Goal: Task Accomplishment & Management: Complete application form

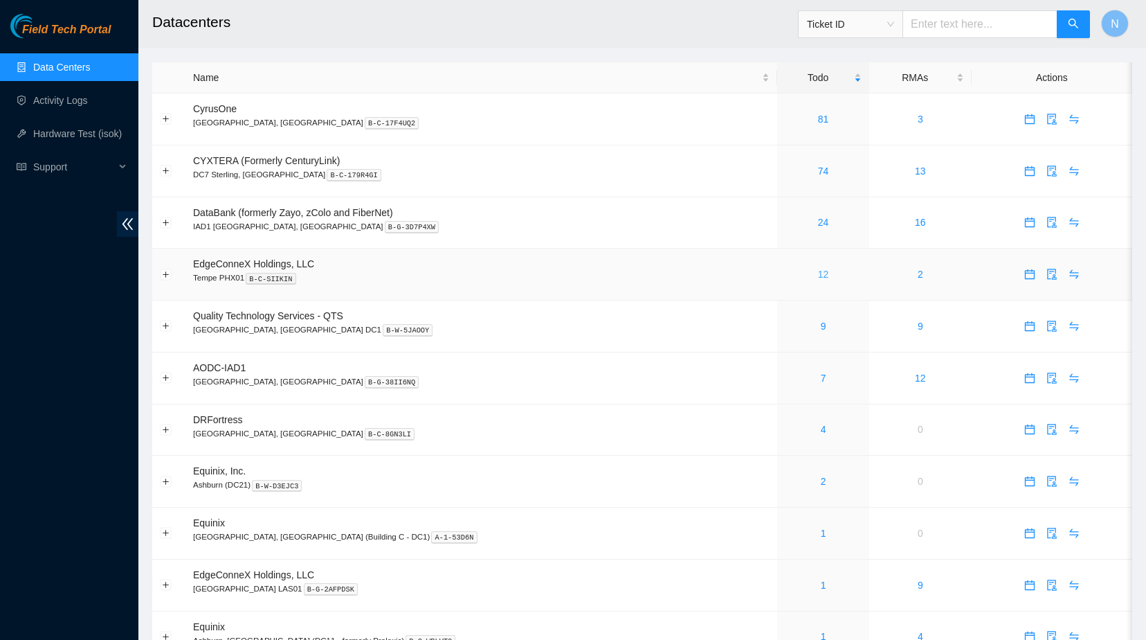
click at [818, 269] on link "12" at bounding box center [823, 274] width 11 height 11
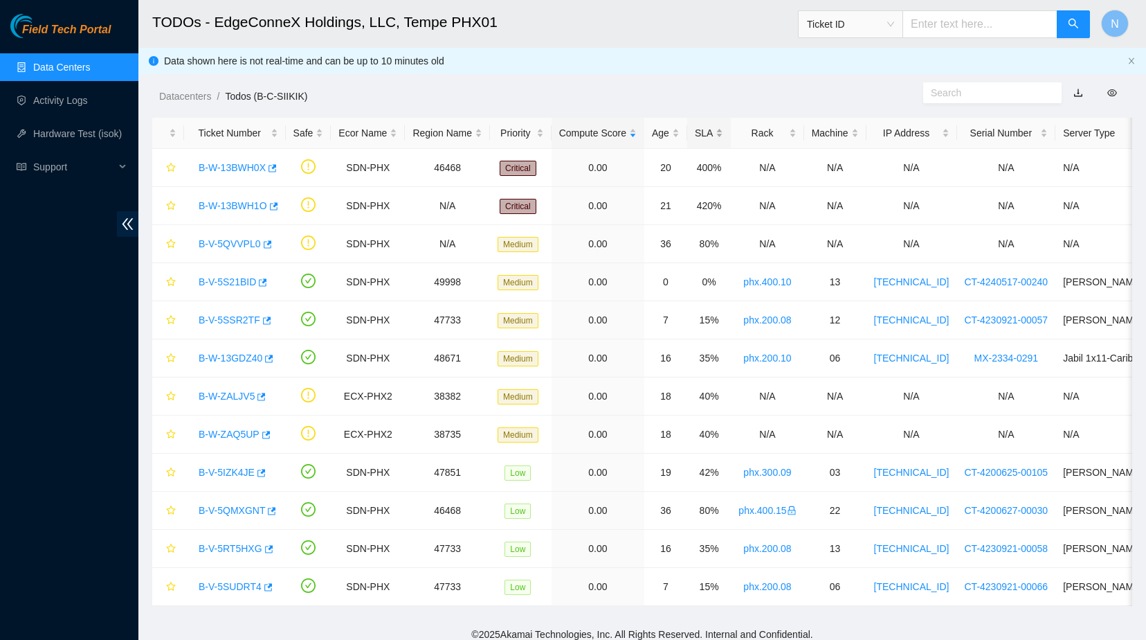
click at [709, 133] on div "SLA" at bounding box center [709, 132] width 28 height 15
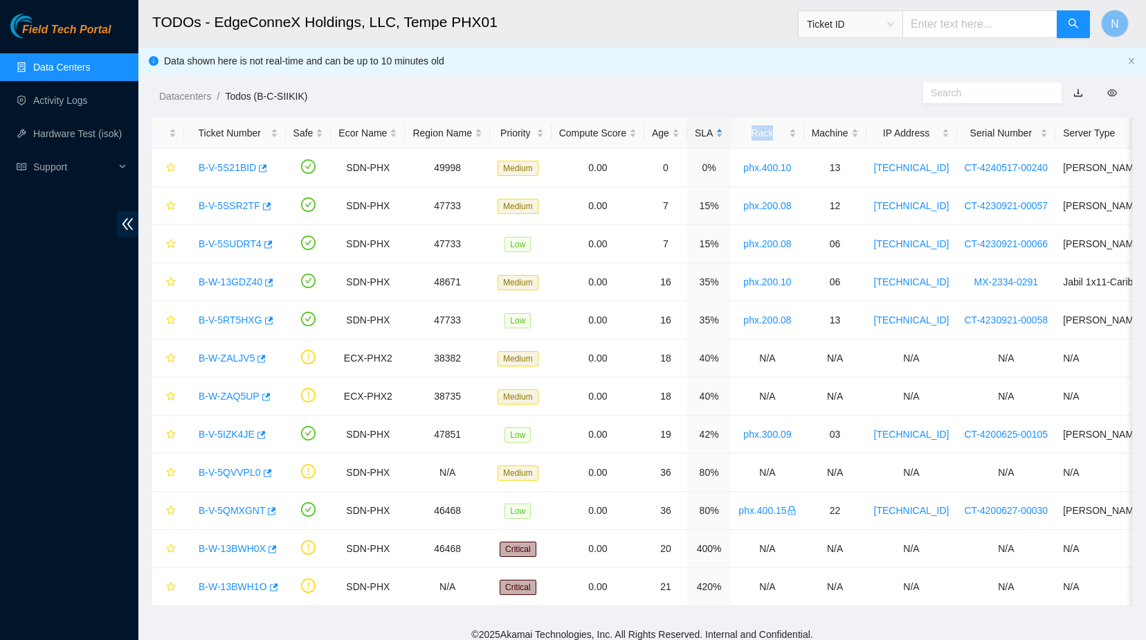
click at [709, 133] on div "SLA" at bounding box center [709, 132] width 28 height 15
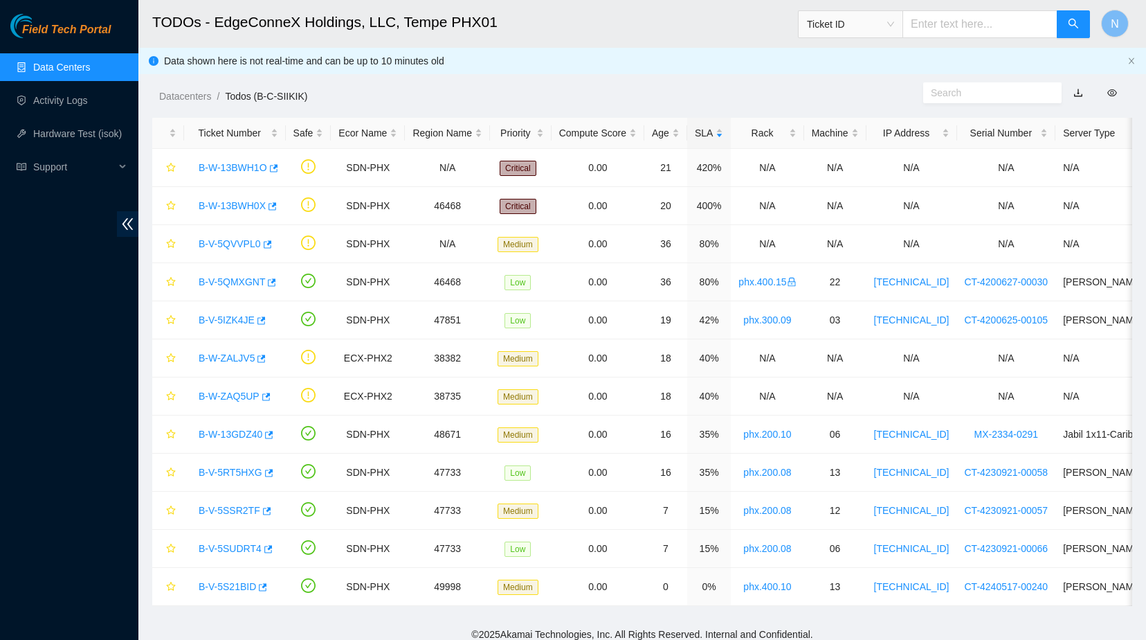
click at [733, 92] on ol "Datacenters / Todos (B-C-SIIKIK) /" at bounding box center [526, 96] width 735 height 15
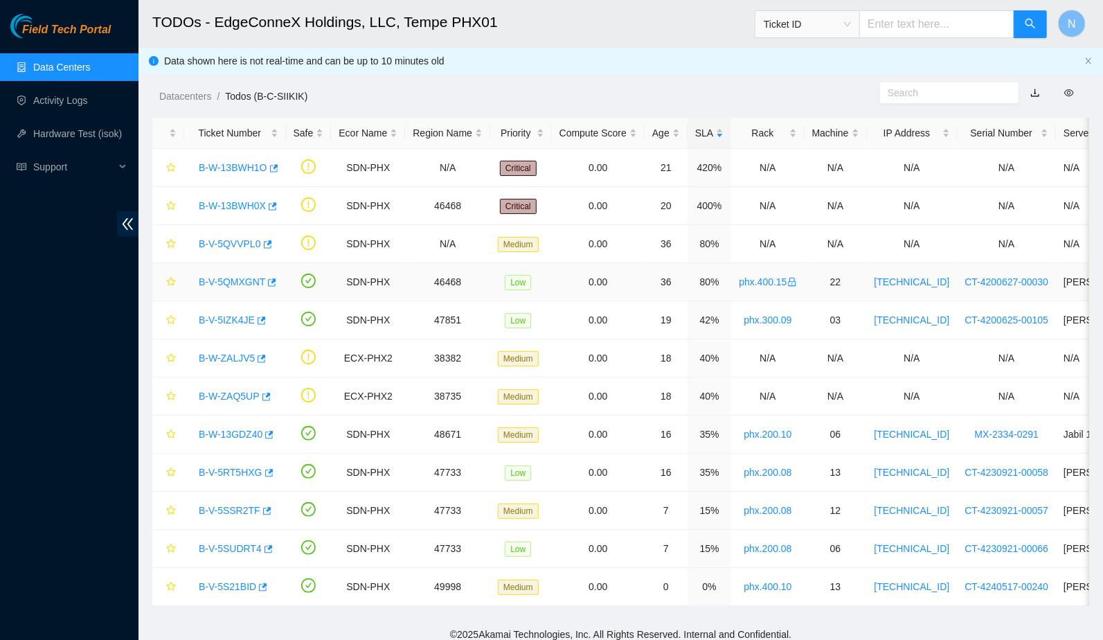
click at [222, 281] on link "B-V-5QMXGNT" at bounding box center [232, 281] width 66 height 11
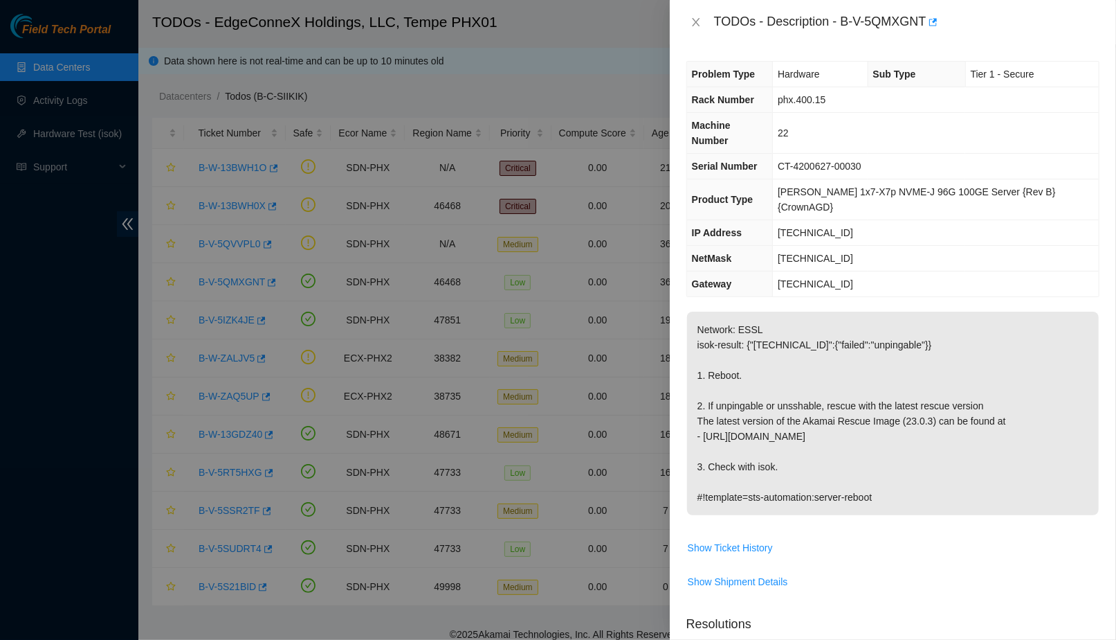
click at [338, 244] on div at bounding box center [558, 320] width 1116 height 640
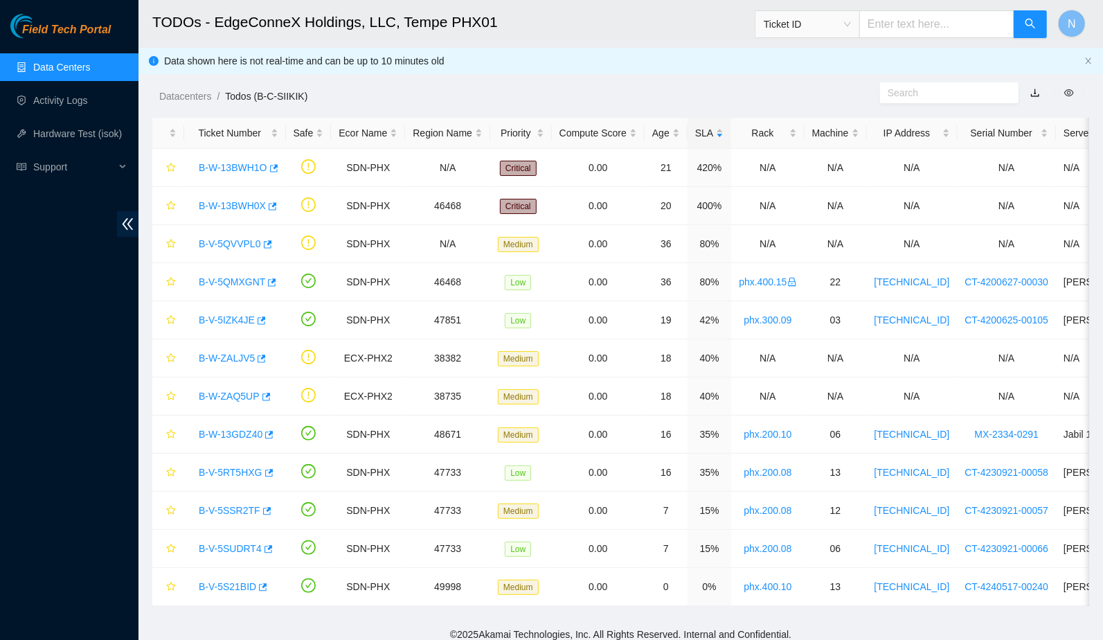
click at [145, 296] on main "TODOs - EdgeConneX Holdings, LLC, Tempe PHX01 Ticket ID N Data shown here is no…" at bounding box center [620, 309] width 964 height 619
click at [166, 282] on icon "star" at bounding box center [171, 282] width 10 height 10
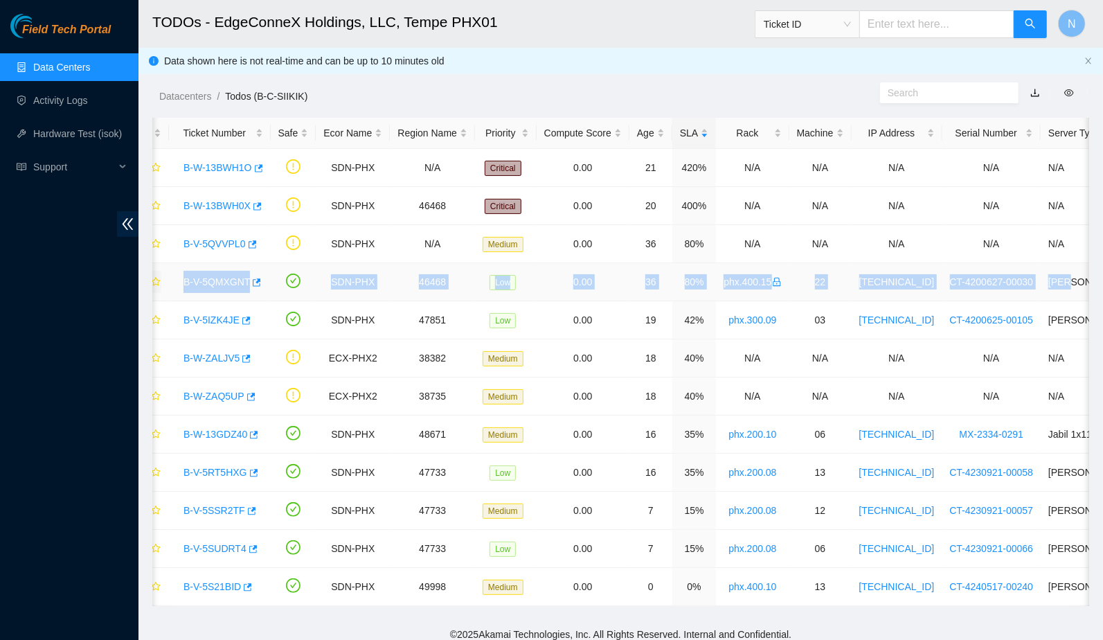
scroll to position [0, 65]
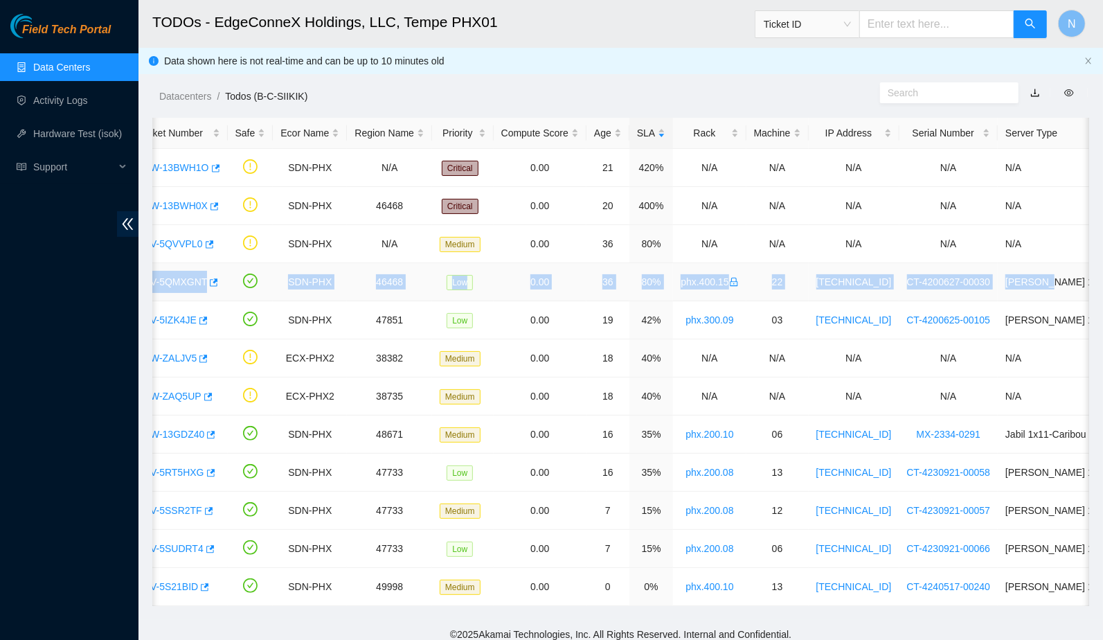
drag, startPoint x: 189, startPoint y: 281, endPoint x: 1084, endPoint y: 278, distance: 894.9
click at [1084, 278] on tr "B-V-5QMXGNT SDN-PHX 46468 Low 0.00 36 80% phx.400.15 22 23.201.193.185 CT-42006…" at bounding box center [733, 282] width 1279 height 38
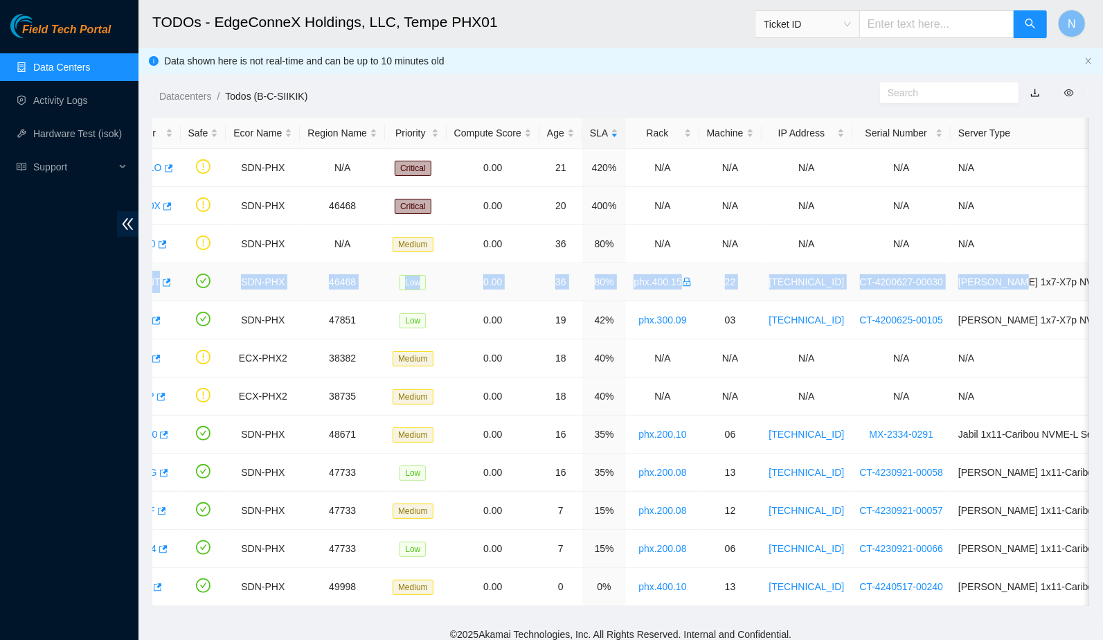
scroll to position [0, 323]
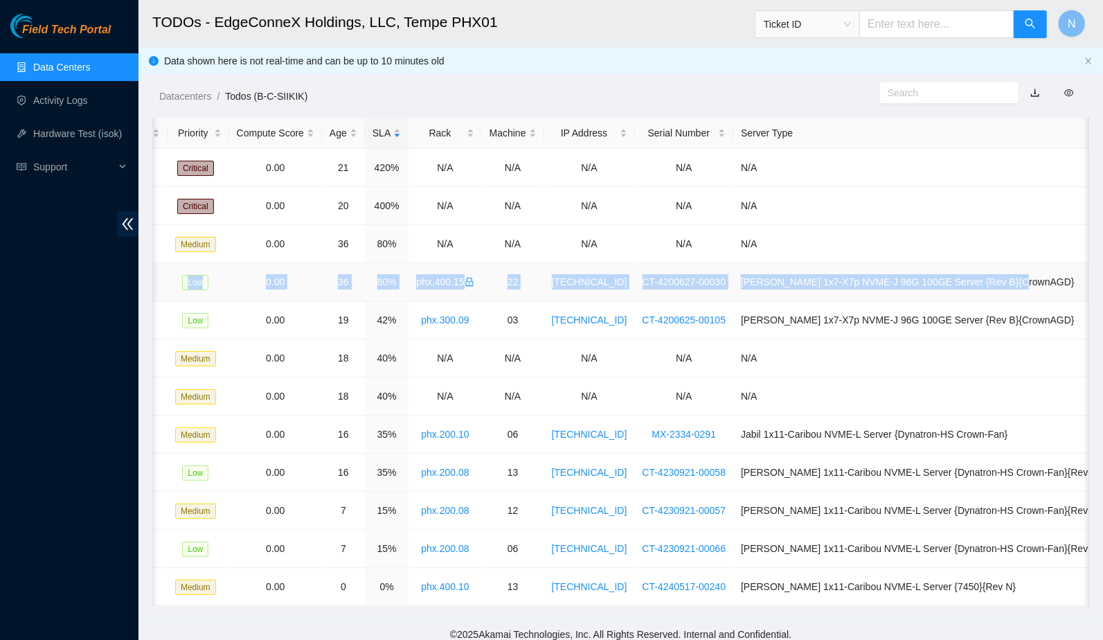
click at [1078, 278] on td "[PERSON_NAME] 1x7-X7p NVME-J 96G 100GE Server {Rev B}{CrownAGD}" at bounding box center [921, 282] width 376 height 38
copy tr "B-V-5QMXGNT SDN-PHX 46468 Low 0.00 36 80% phx.400.15 22 23.201.193.185 CT-42006…"
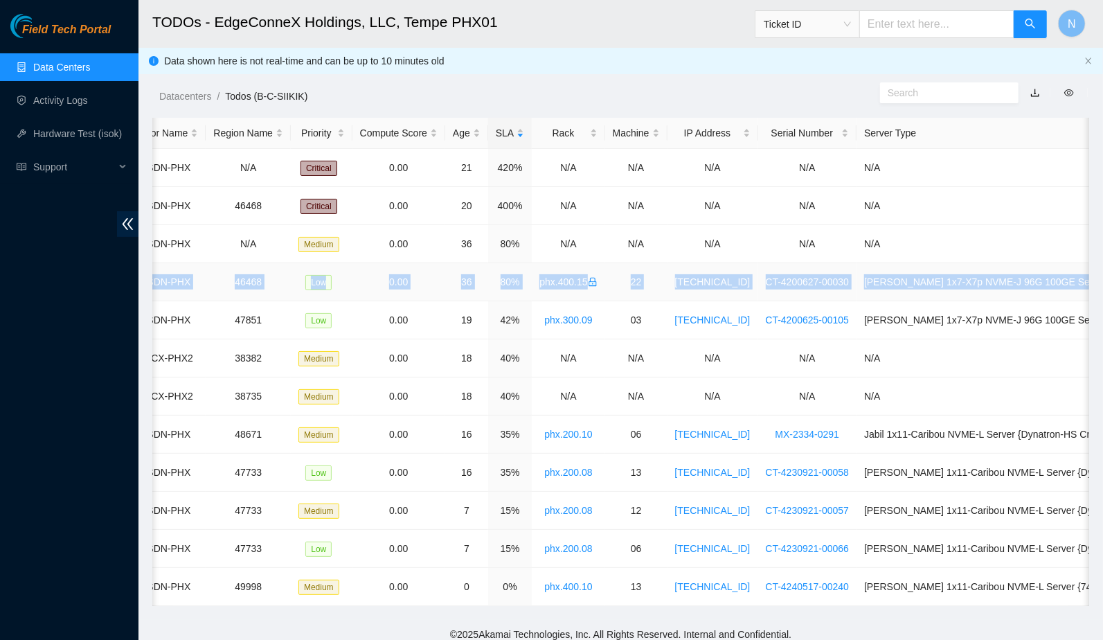
scroll to position [0, 0]
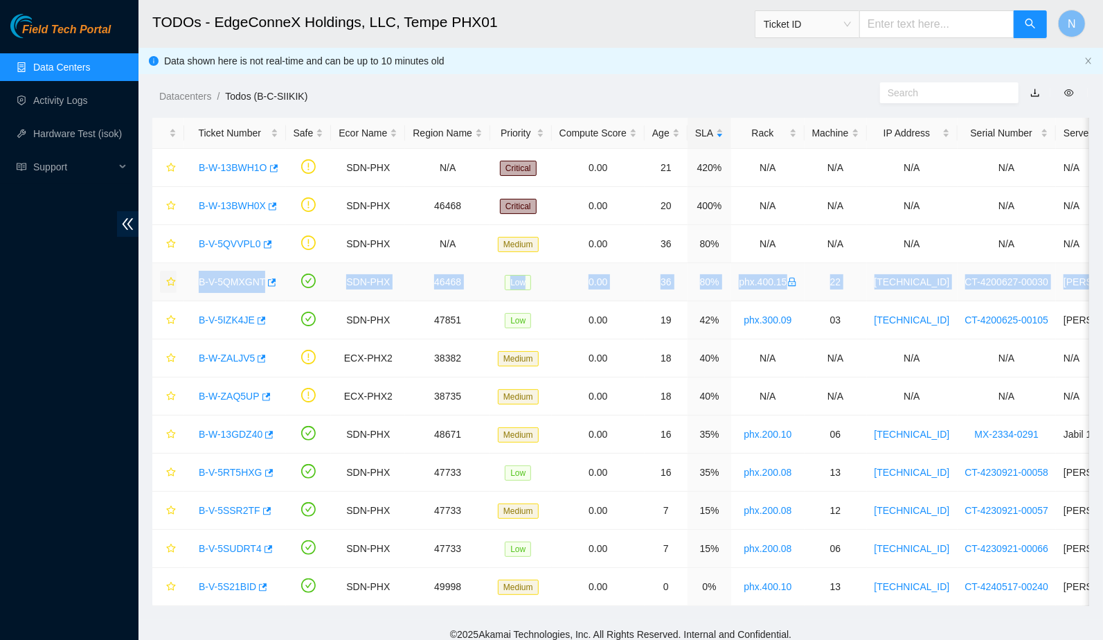
click at [219, 281] on link "B-V-5QMXGNT" at bounding box center [232, 281] width 66 height 11
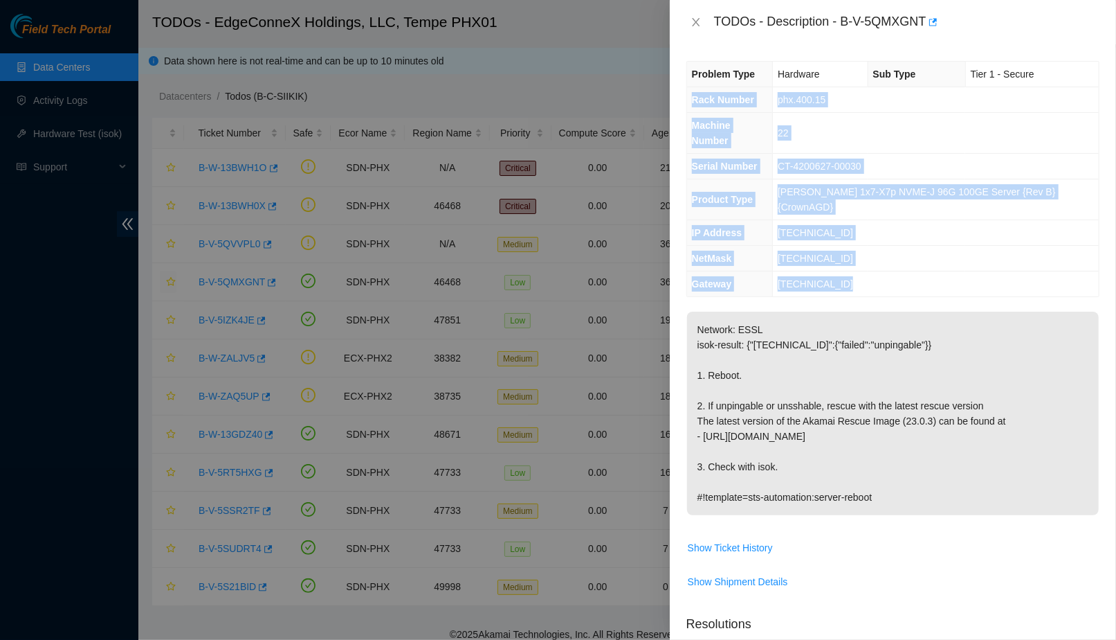
drag, startPoint x: 897, startPoint y: 254, endPoint x: 689, endPoint y: 95, distance: 262.2
click at [688, 94] on tbody "Problem Type Hardware Sub Type Tier 1 - Secure Rack Number phx.400.15 Machine N…" at bounding box center [893, 179] width 412 height 235
copy tbody "Rack Number phx.400.15 Machine Number 22 Serial Number CT-4200627-00030 Product…"
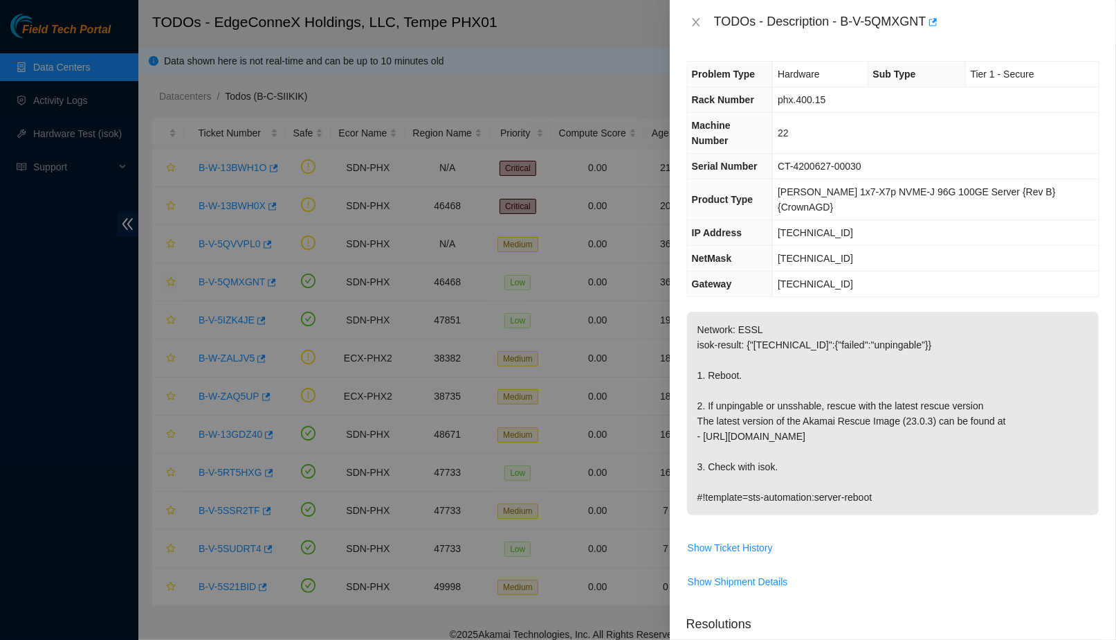
click at [794, 427] on p "Network: ESSL isok-result: {"23.201.193.185":{"failed":"unpingable"}} 1. Reboot…" at bounding box center [893, 412] width 412 height 203
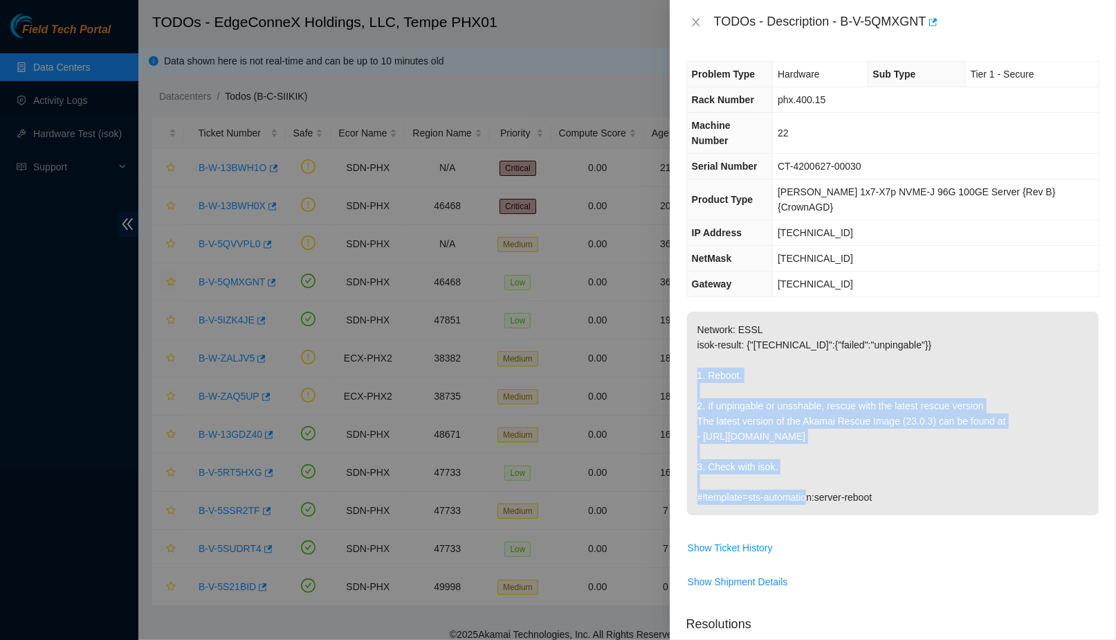
drag, startPoint x: 800, startPoint y: 437, endPoint x: 694, endPoint y: 344, distance: 141.2
click at [694, 344] on p "Network: ESSL isok-result: {"23.201.193.185":{"failed":"unpingable"}} 1. Reboot…" at bounding box center [893, 412] width 412 height 203
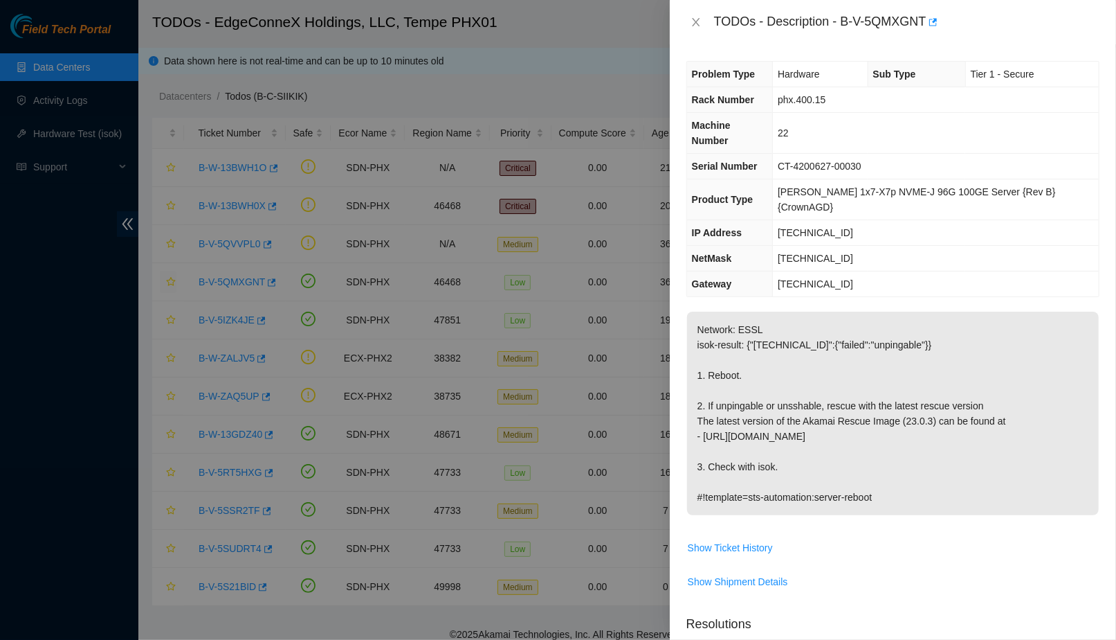
click at [546, 51] on div at bounding box center [558, 320] width 1116 height 640
click at [588, 71] on div at bounding box center [558, 320] width 1116 height 640
click at [695, 21] on icon "close" at bounding box center [696, 22] width 8 height 8
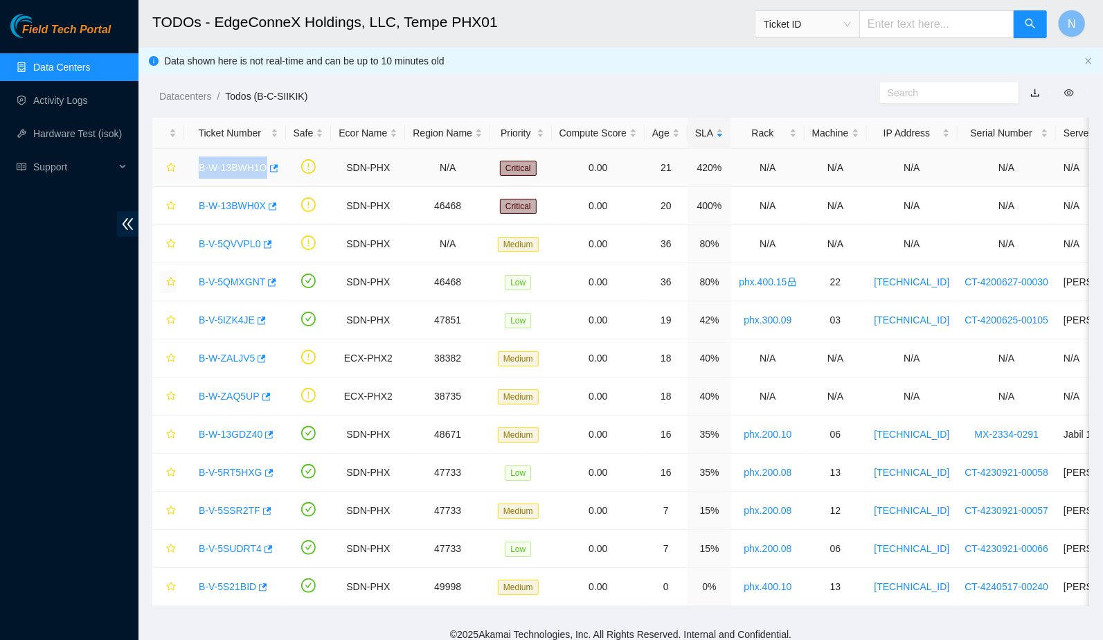
drag, startPoint x: 189, startPoint y: 171, endPoint x: 268, endPoint y: 169, distance: 78.9
click at [269, 169] on td "B-W-13BWH1O" at bounding box center [235, 168] width 102 height 38
copy link "B-W-13BWH1O"
drag, startPoint x: 190, startPoint y: 317, endPoint x: 626, endPoint y: 319, distance: 436.0
click at [626, 319] on tr "B-V-5IZK4JE SDN-PHX 47851 Low 0.00 19 42% phx.300.09 03 23.219.207.6 CT-4200625…" at bounding box center [791, 320] width 1279 height 38
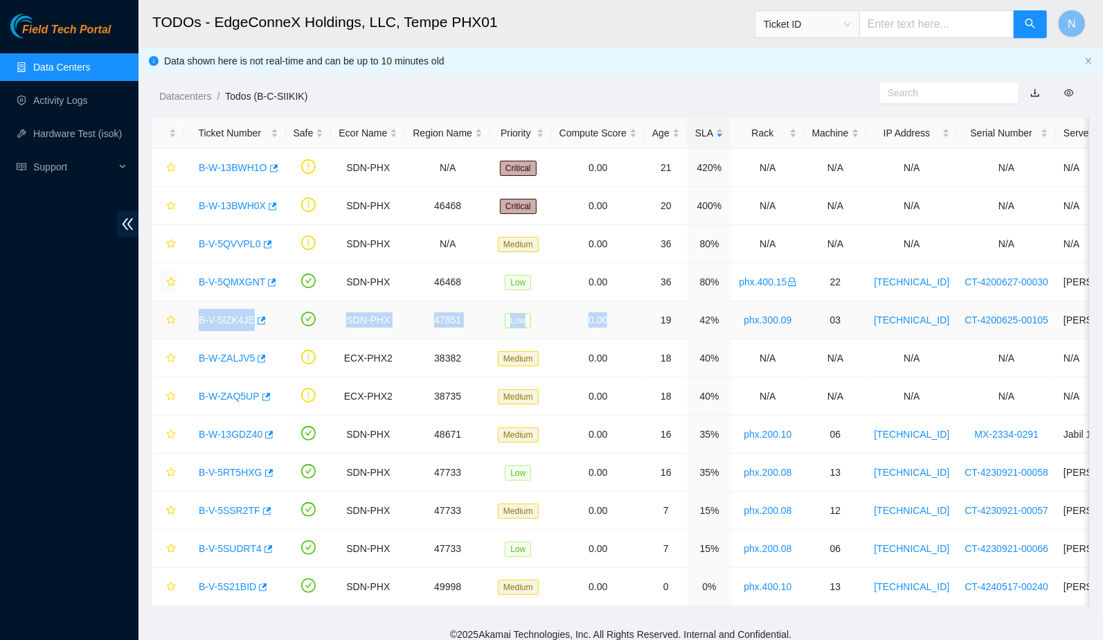
scroll to position [0, 323]
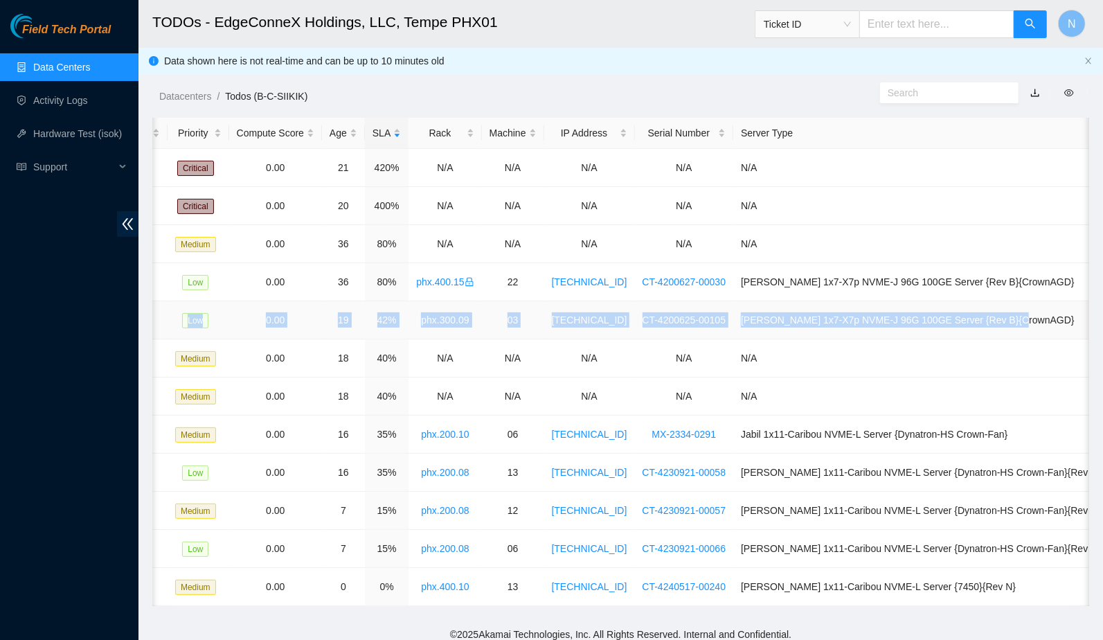
click at [1069, 328] on td "[PERSON_NAME] 1x7-X7p NVME-J 96G 100GE Server {Rev B}{CrownAGD}" at bounding box center [921, 320] width 376 height 38
copy tr "B-V-5IZK4JE SDN-PHX 47851 Low 0.00 19 42% phx.300.09 03 23.219.207.6 CT-4200625…"
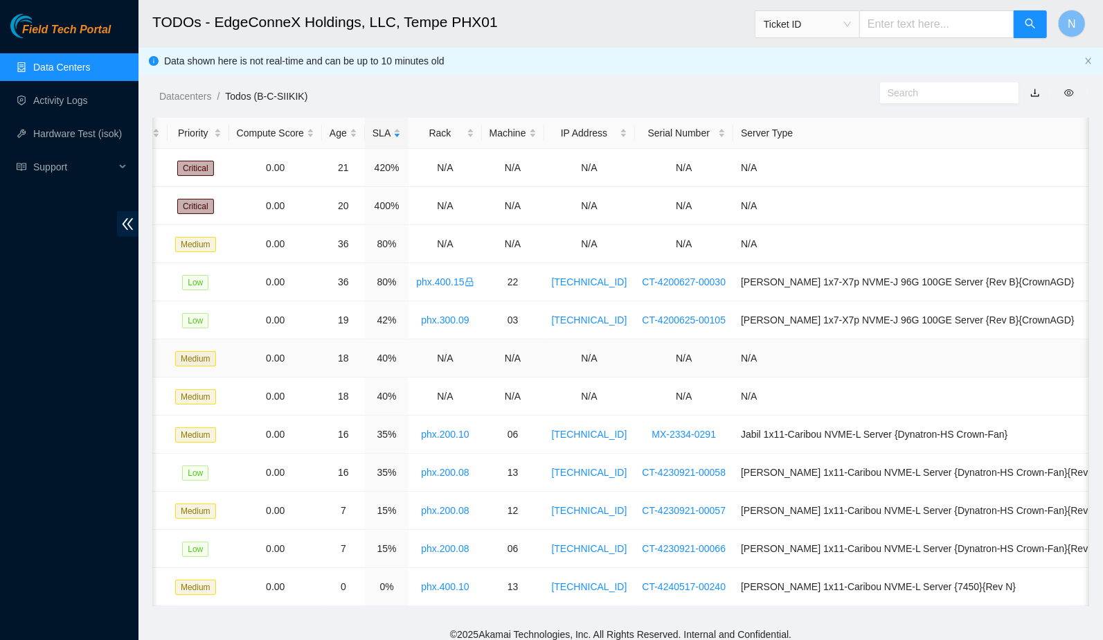
click at [860, 355] on td "N/A" at bounding box center [921, 358] width 376 height 38
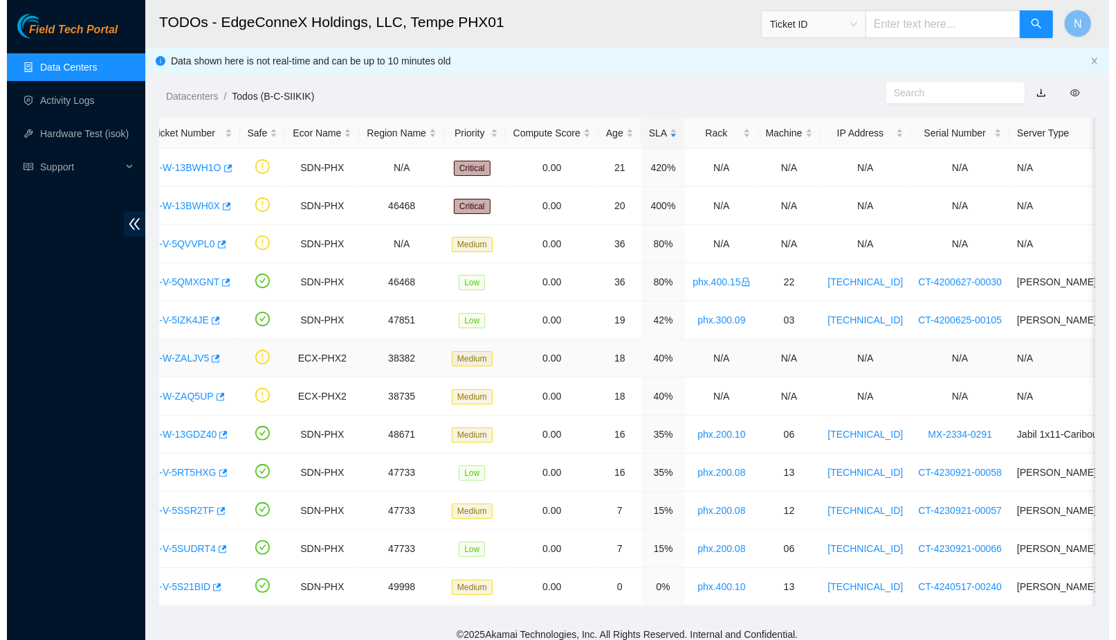
scroll to position [0, 0]
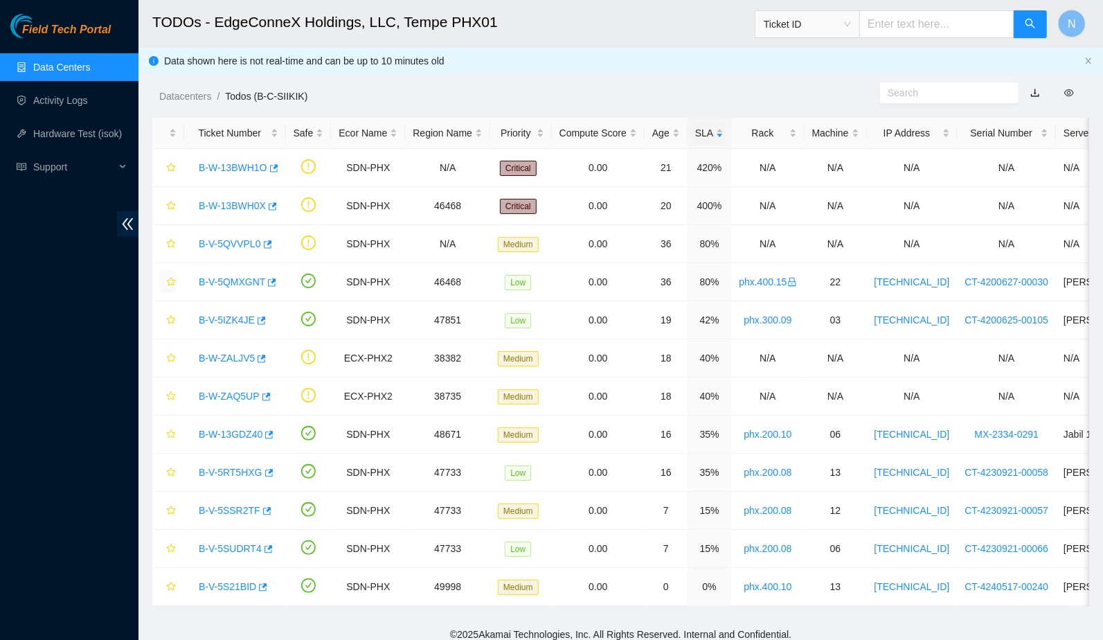
click at [451, 80] on div "Datacenters / Todos (B-C-SIIKIK) /" at bounding box center [499, 65] width 723 height 78
click at [248, 322] on link "B-V-5IZK4JE" at bounding box center [227, 319] width 56 height 11
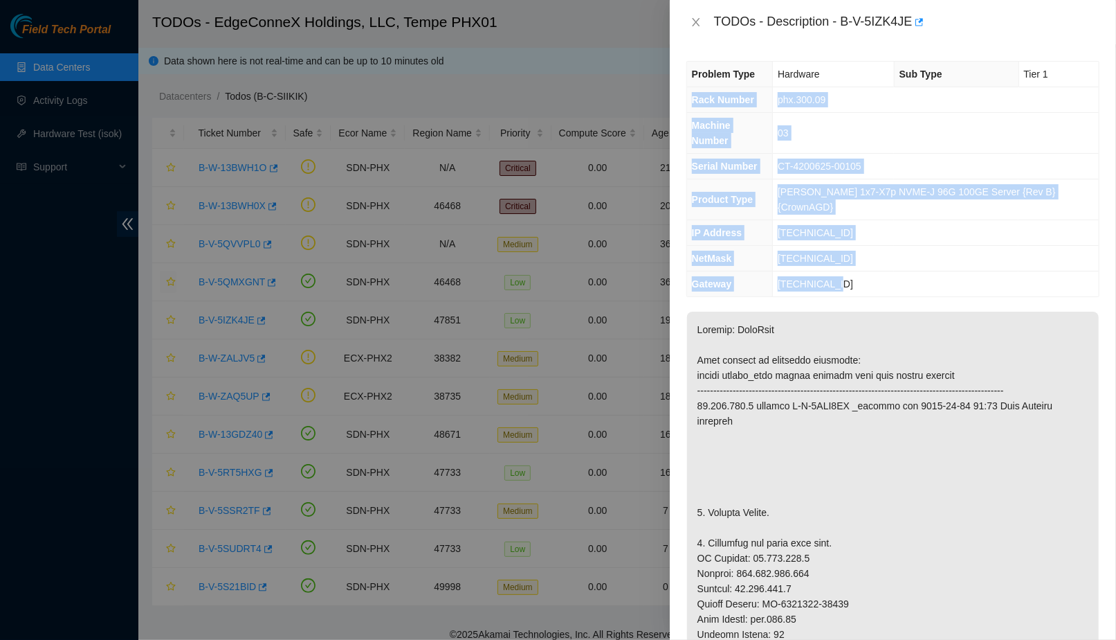
drag, startPoint x: 882, startPoint y: 254, endPoint x: 691, endPoint y: 100, distance: 245.6
click at [691, 100] on tbody "Problem Type Hardware Sub Type Tier 1 Rack Number phx.300.09 Machine Number 03 …" at bounding box center [893, 179] width 412 height 235
copy tbody "Rack Number phx.300.09 Machine Number 03 Serial Number CT-4200625-00105 Product…"
click at [842, 227] on span "[TECHNICAL_ID]" at bounding box center [815, 232] width 75 height 11
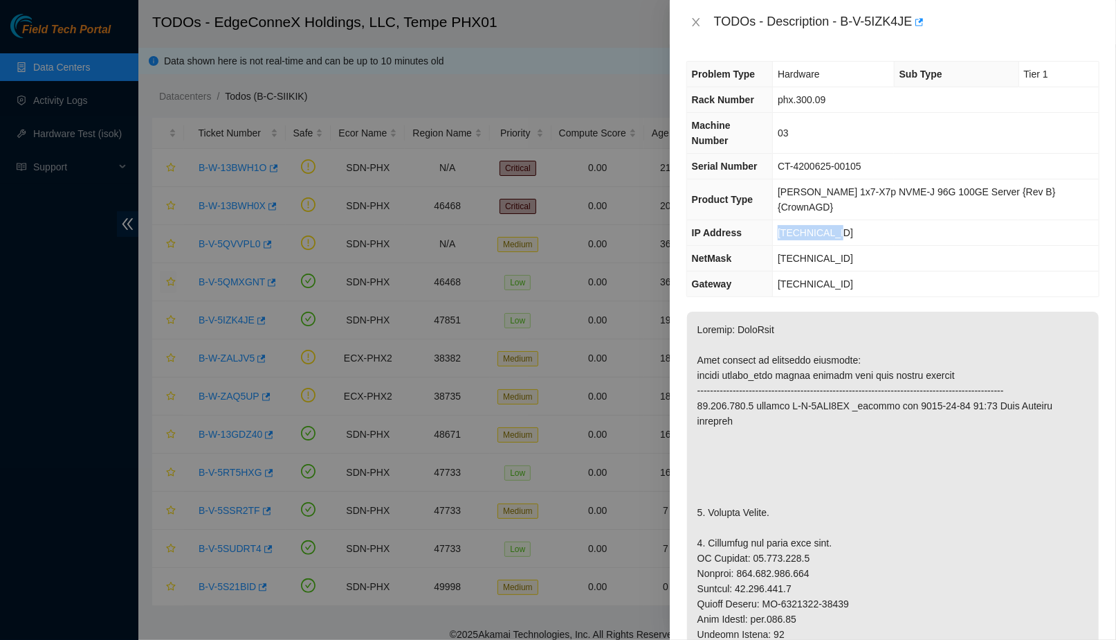
click at [842, 227] on span "[TECHNICAL_ID]" at bounding box center [815, 232] width 75 height 11
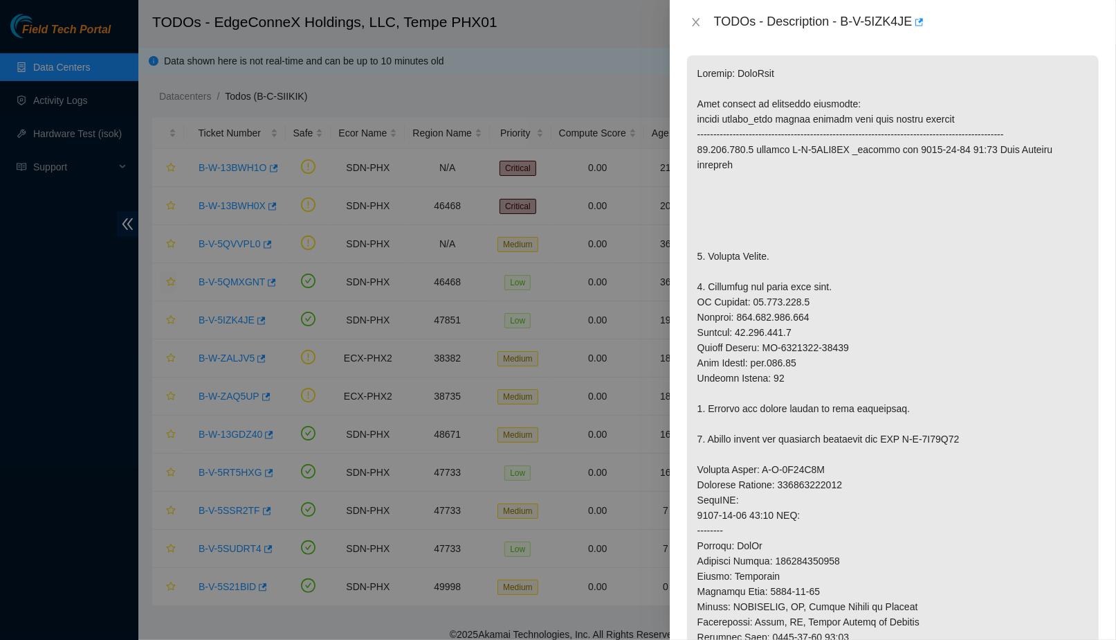
scroll to position [358, 0]
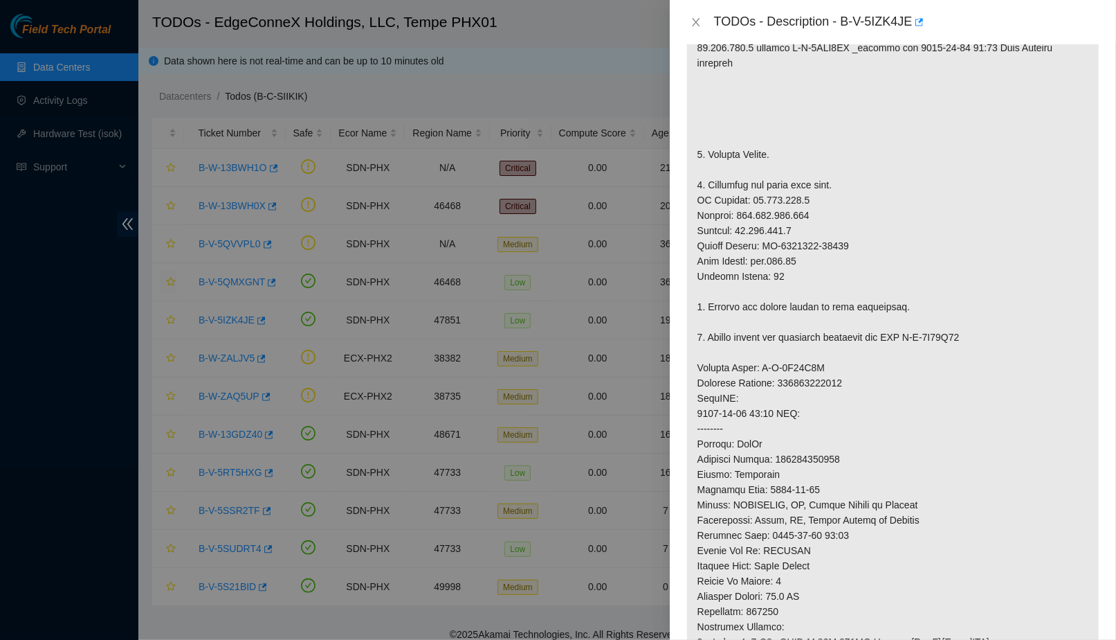
click at [773, 196] on p at bounding box center [893, 360] width 412 height 813
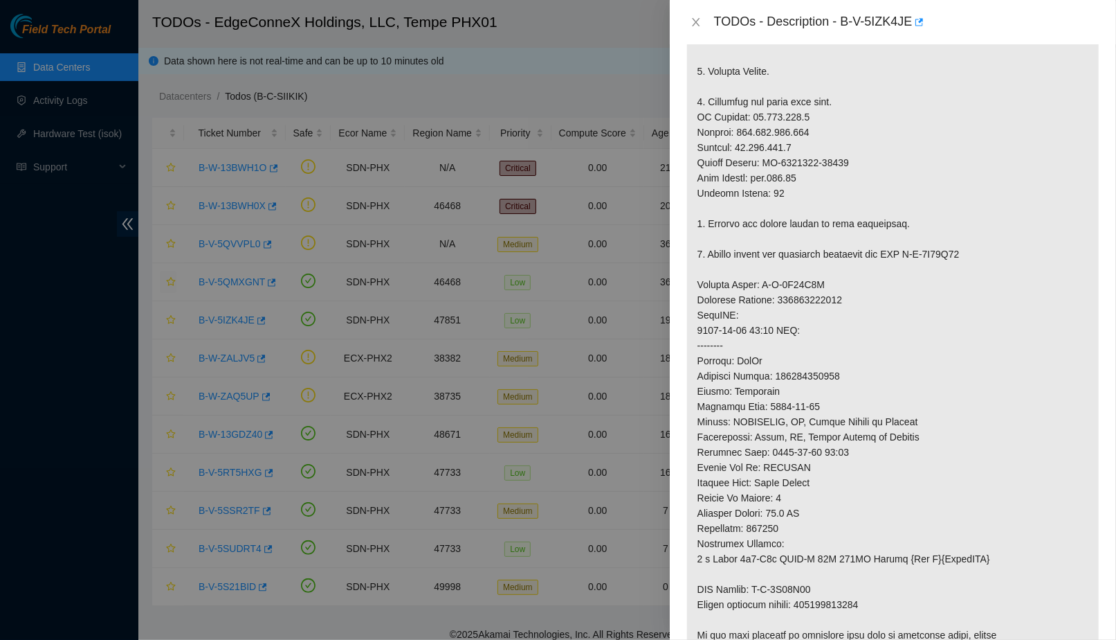
scroll to position [440, 0]
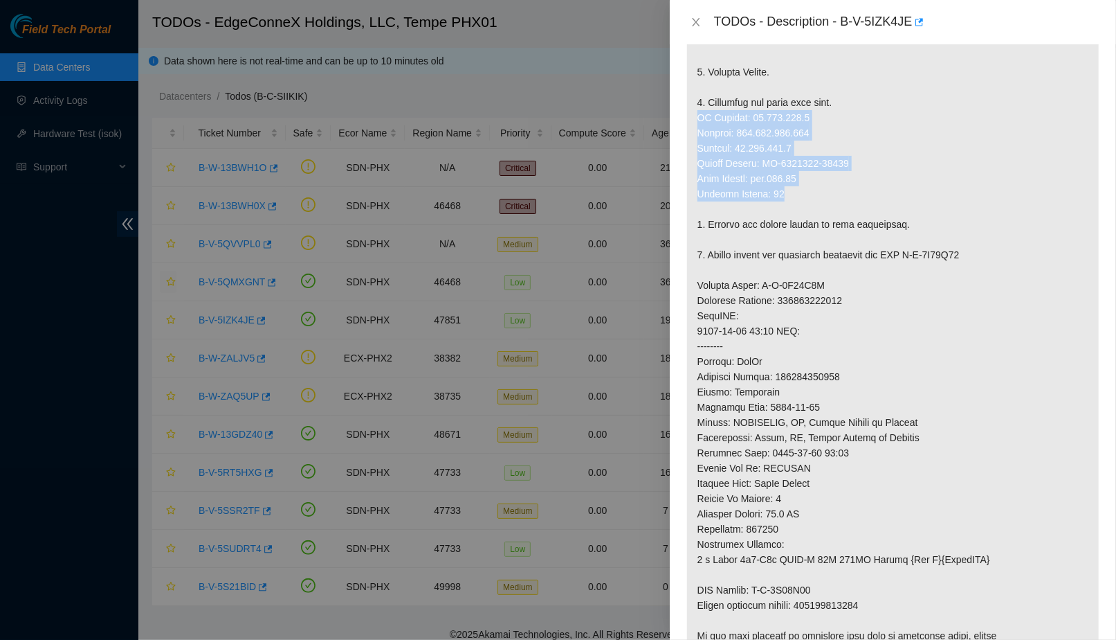
drag, startPoint x: 824, startPoint y: 174, endPoint x: 693, endPoint y: 102, distance: 149.6
click at [693, 102] on p at bounding box center [893, 277] width 412 height 813
copy p "IP Address: 23.219.207.6 Netmask: 255.255.255.224 Gateway: 23.219.207.1 Serial …"
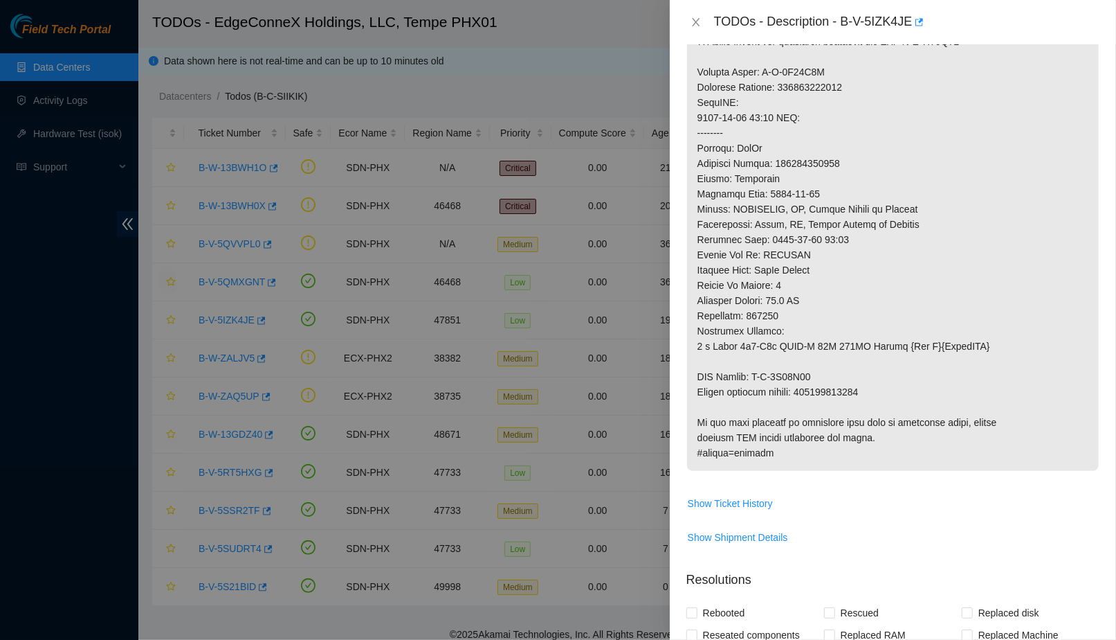
scroll to position [765, 0]
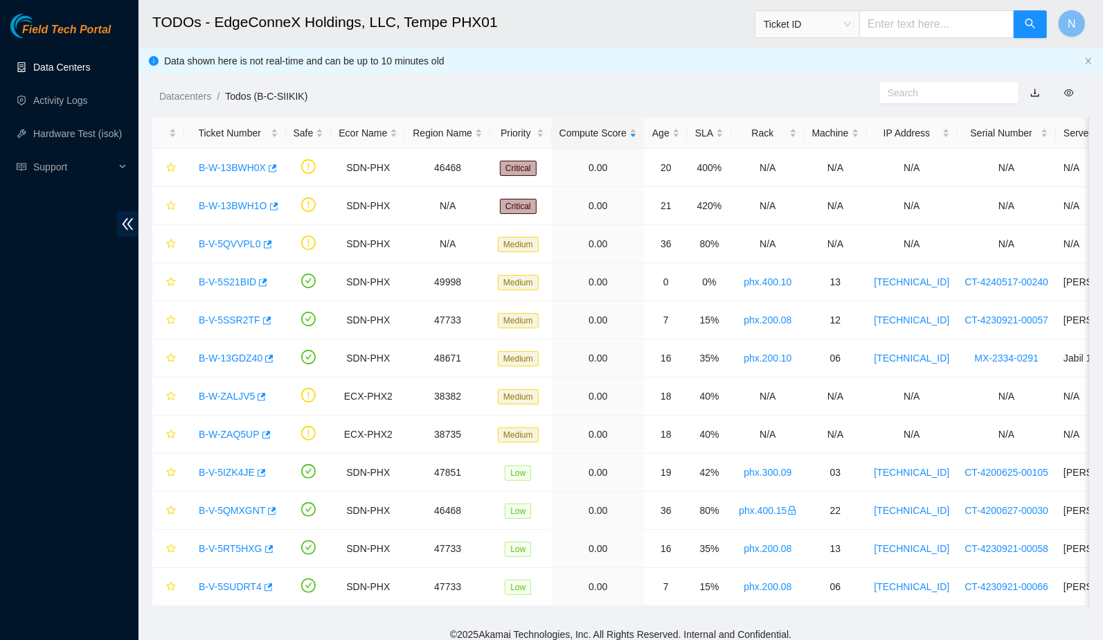
click at [90, 63] on link "Data Centers" at bounding box center [61, 67] width 57 height 11
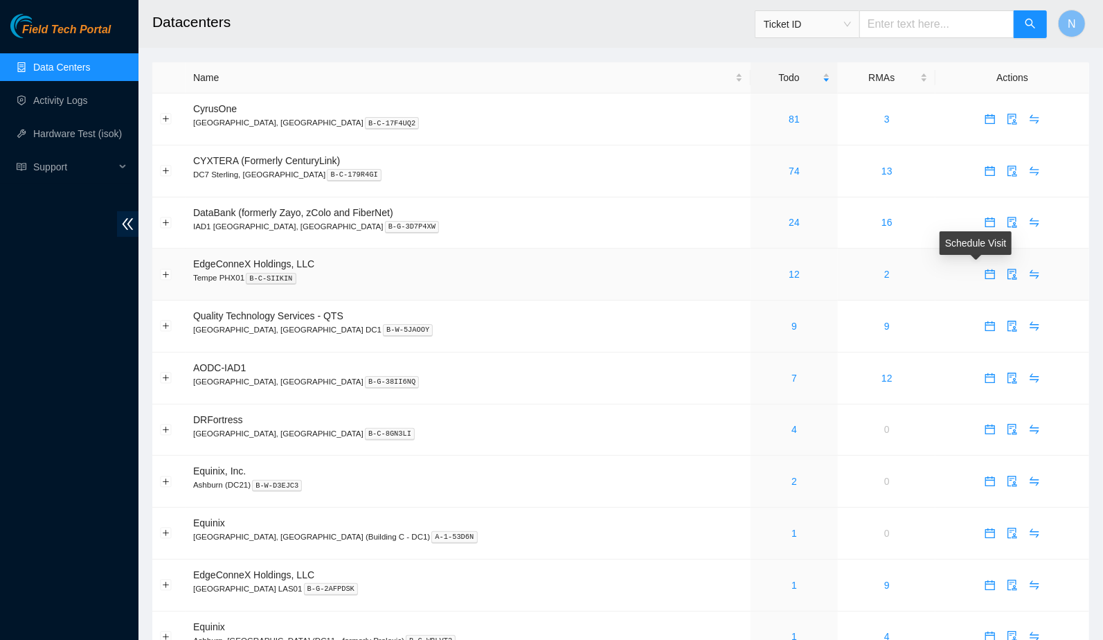
click at [984, 276] on icon "calendar" at bounding box center [989, 274] width 11 height 11
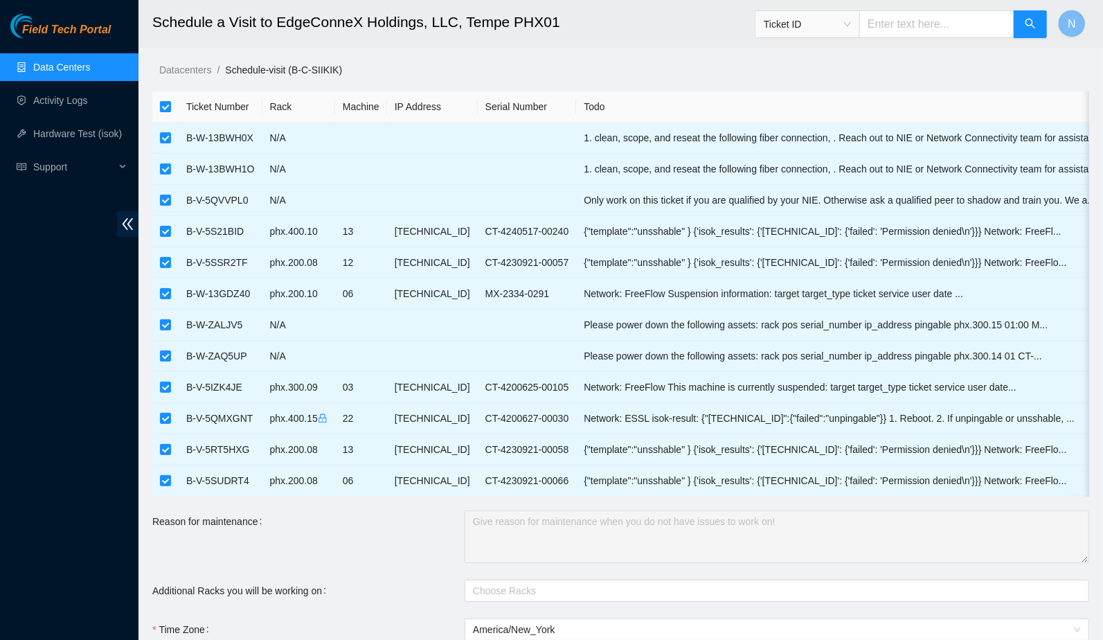
click at [165, 103] on input "checkbox" at bounding box center [165, 106] width 11 height 11
checkbox input "false"
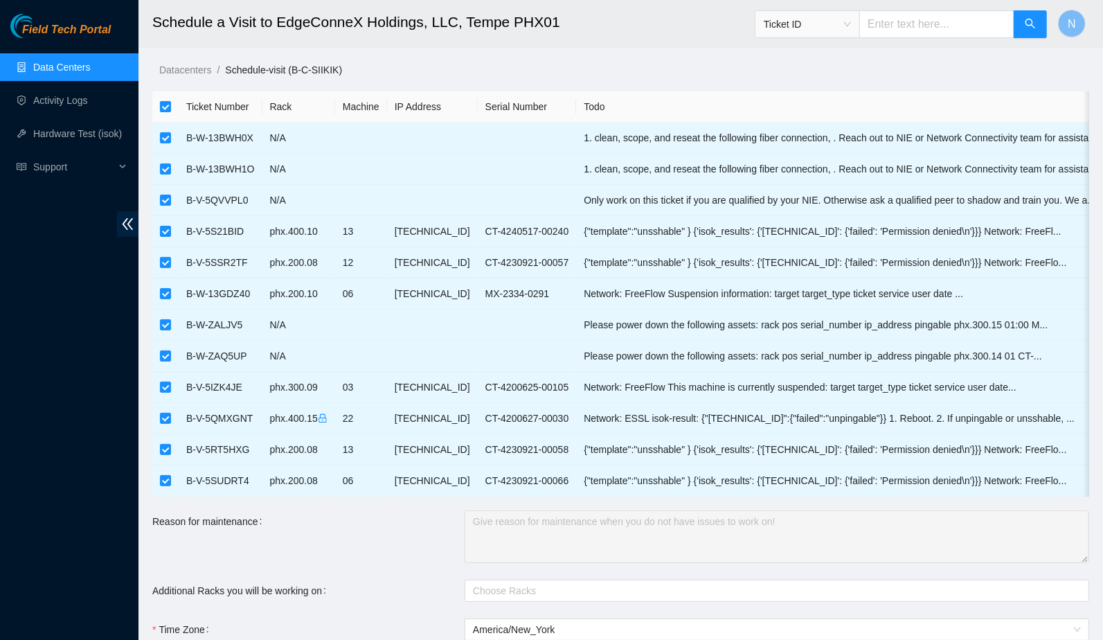
checkbox input "false"
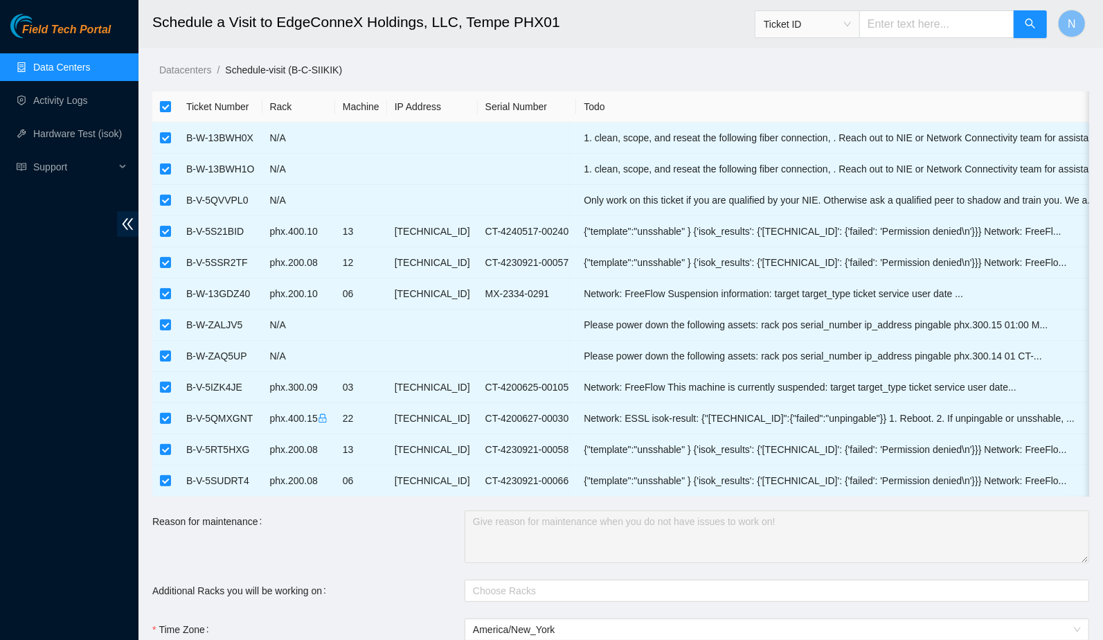
checkbox input "false"
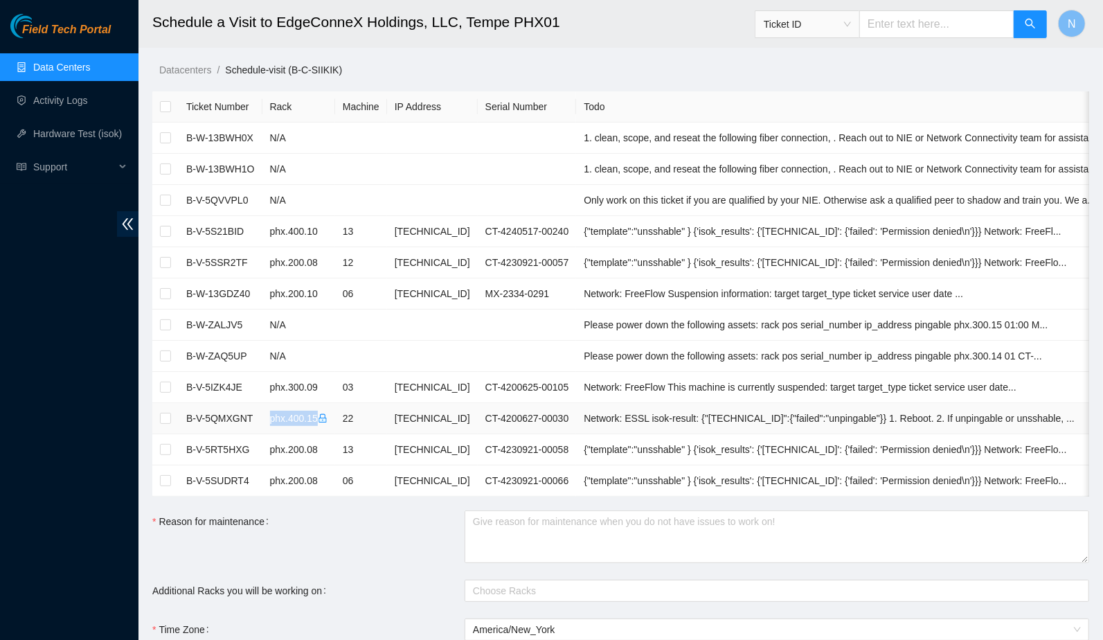
drag, startPoint x: 325, startPoint y: 415, endPoint x: 275, endPoint y: 415, distance: 49.8
click at [275, 415] on td "phx.400.15" at bounding box center [298, 418] width 73 height 31
copy td "phx.400.15"
click at [166, 415] on input "checkbox" at bounding box center [165, 417] width 11 height 11
checkbox input "true"
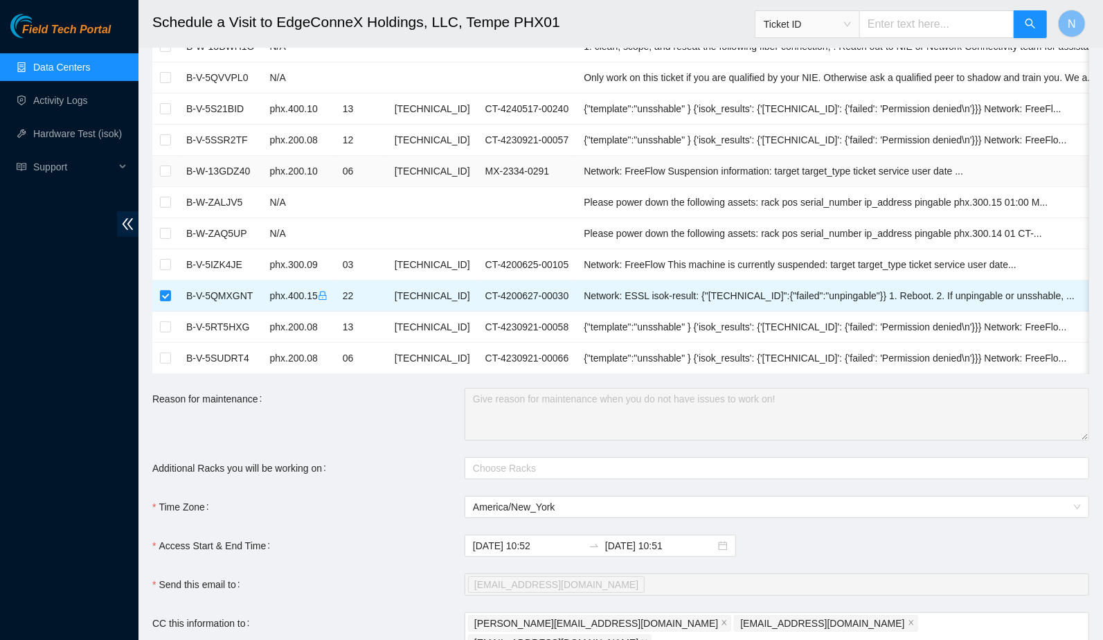
scroll to position [203, 0]
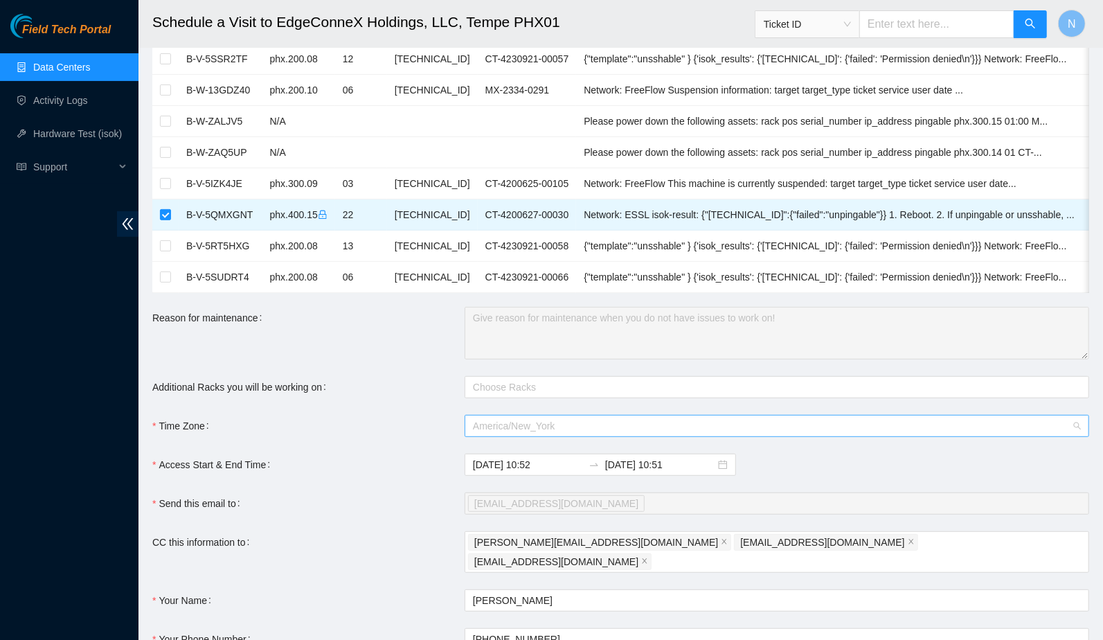
click at [620, 436] on span "America/New_York" at bounding box center [777, 425] width 608 height 21
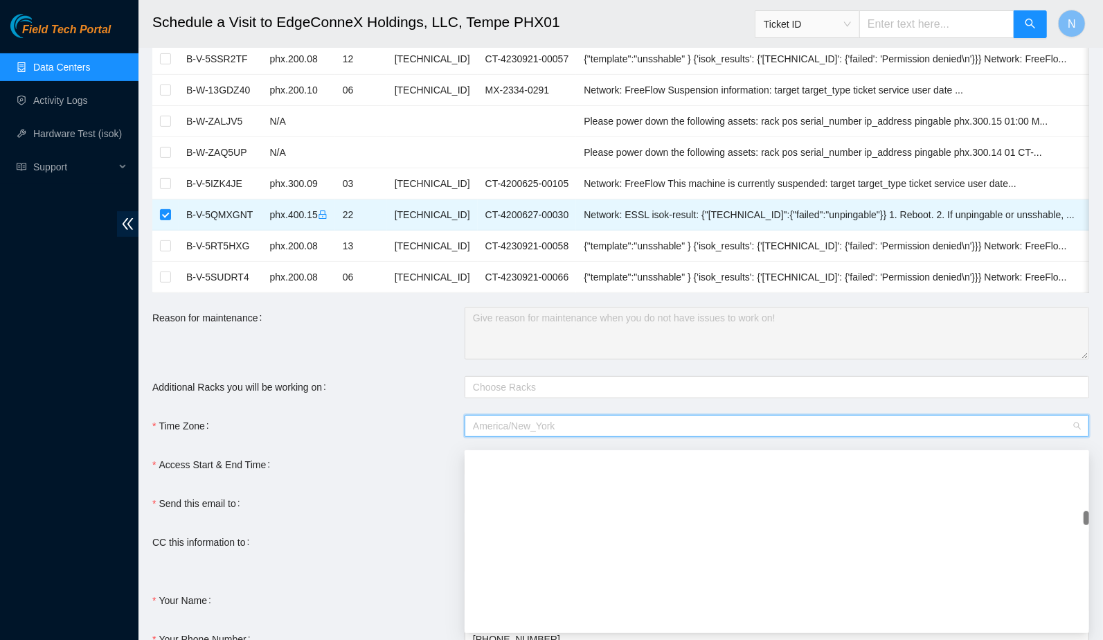
scroll to position [2464, 0]
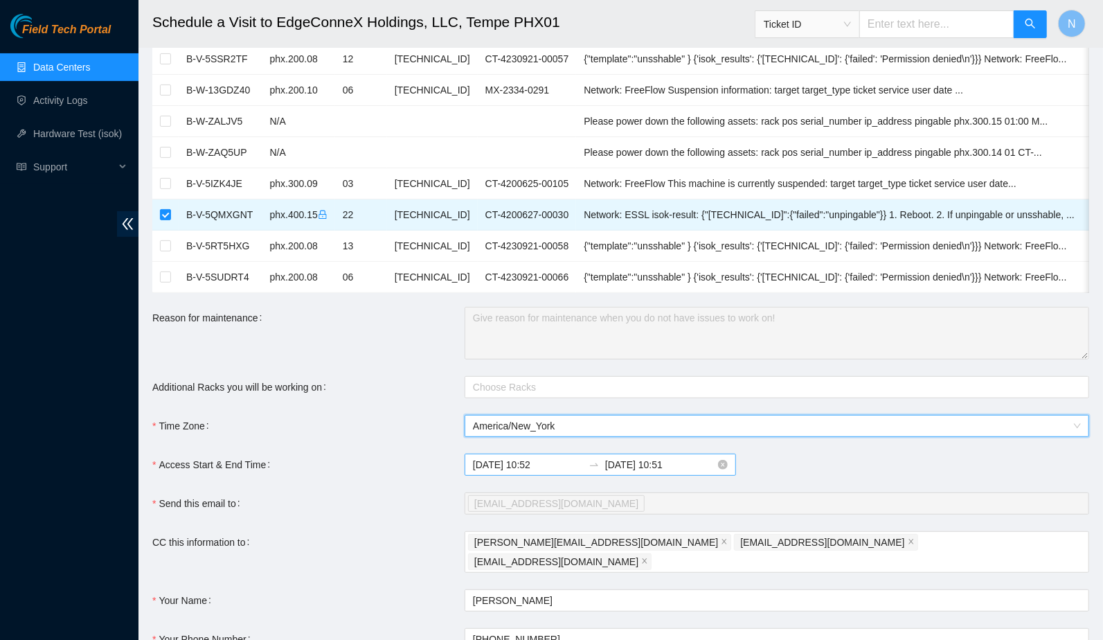
click at [532, 472] on input "2025-08-13 10:52" at bounding box center [528, 464] width 110 height 15
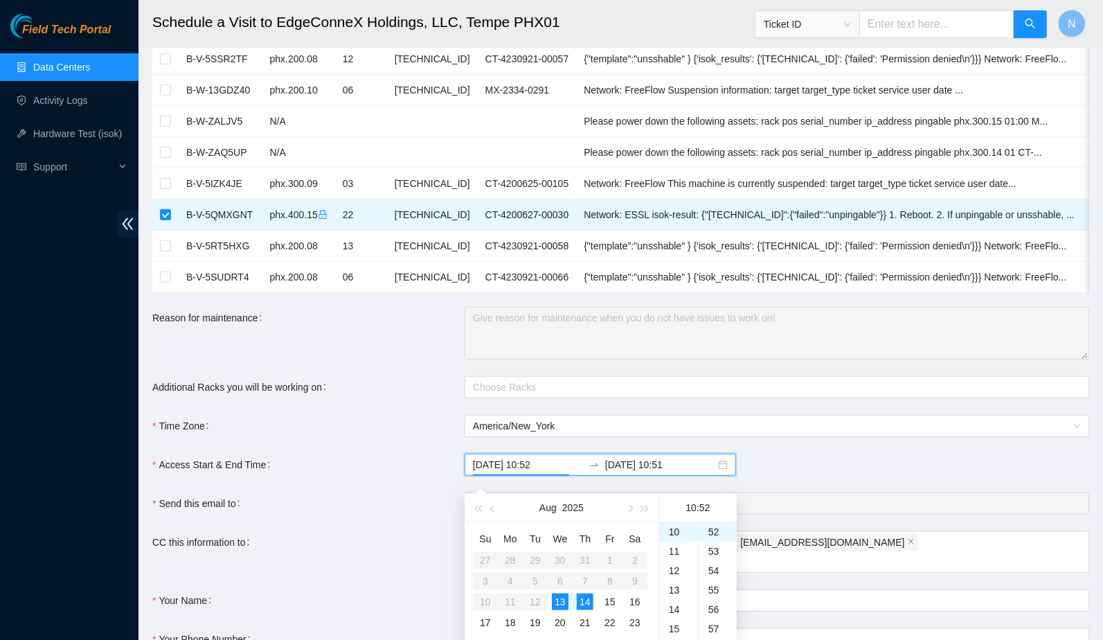
scroll to position [328, 0]
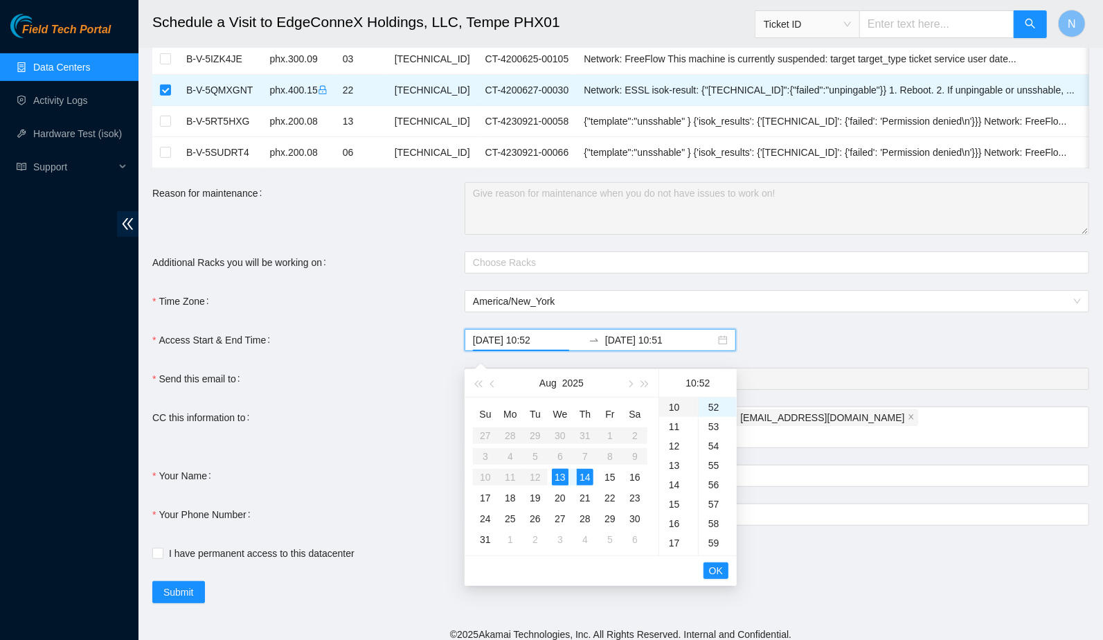
click at [678, 410] on div "10" at bounding box center [678, 406] width 39 height 19
click at [676, 430] on div "11" at bounding box center [678, 426] width 39 height 19
click at [715, 411] on div "00" at bounding box center [717, 406] width 38 height 19
click at [718, 569] on span "OK" at bounding box center [716, 570] width 14 height 15
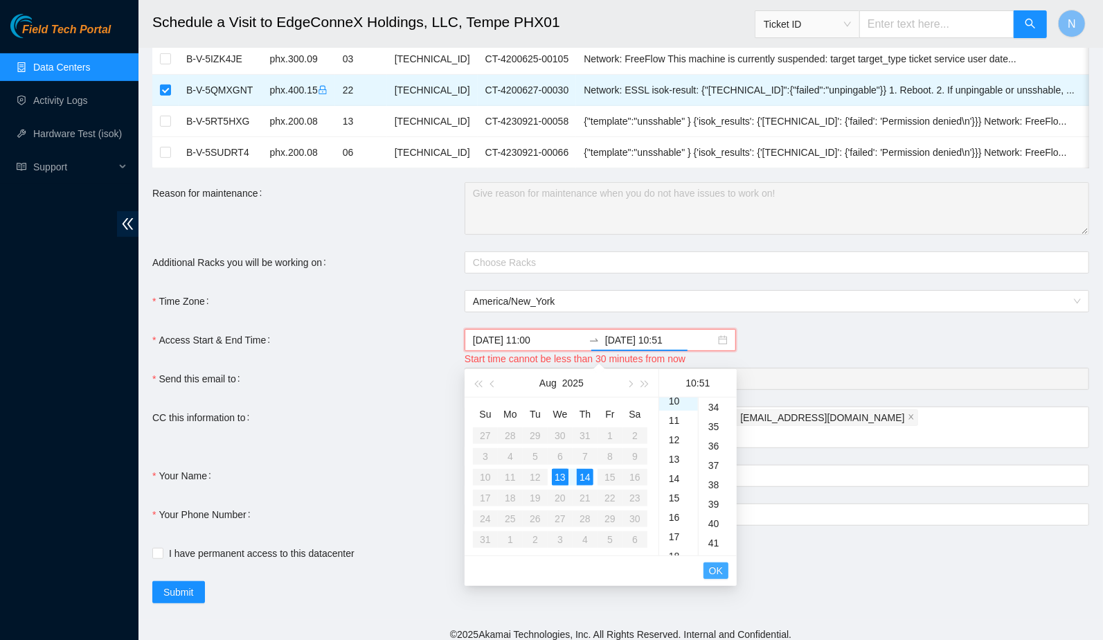
scroll to position [988, 0]
click at [742, 351] on div "2025-08-13 11:00 2025-08-14 10:51" at bounding box center [776, 340] width 624 height 22
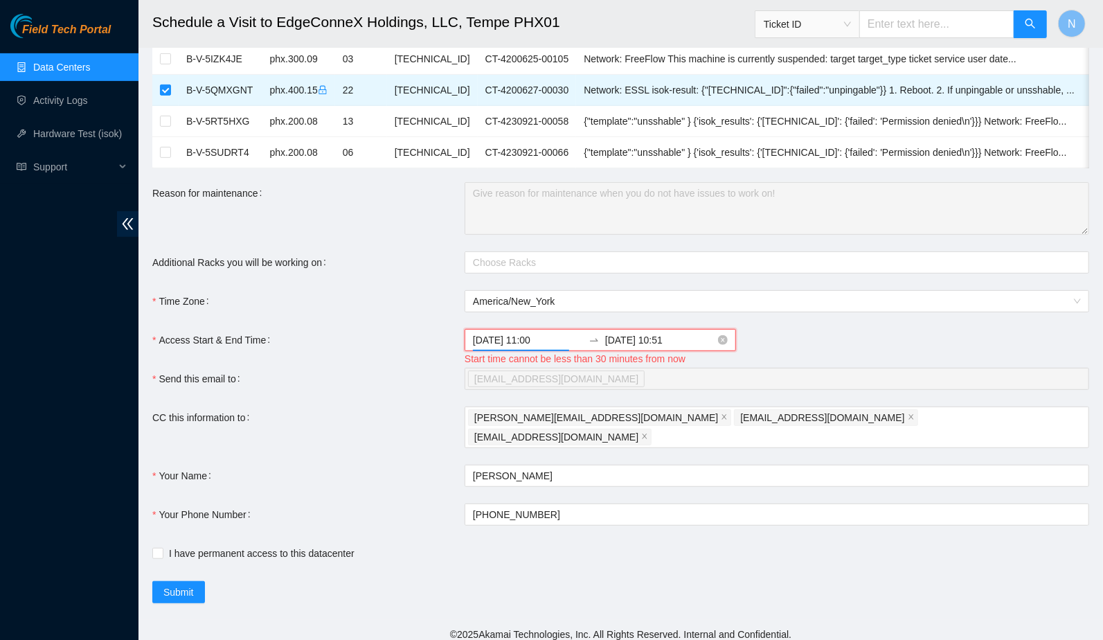
click at [547, 347] on input "2025-08-13 11:00" at bounding box center [528, 339] width 110 height 15
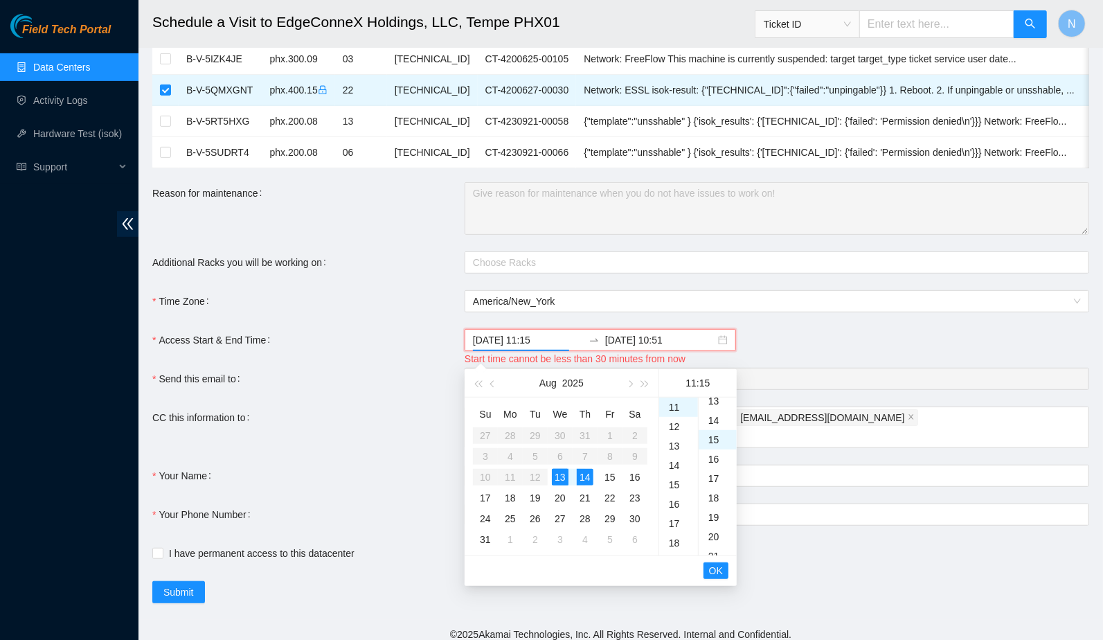
scroll to position [291, 0]
type input "2025-08-13 11:15"
click at [663, 347] on input "2025-08-14 10:51" at bounding box center [660, 339] width 110 height 15
click at [679, 520] on div "19" at bounding box center [678, 517] width 39 height 19
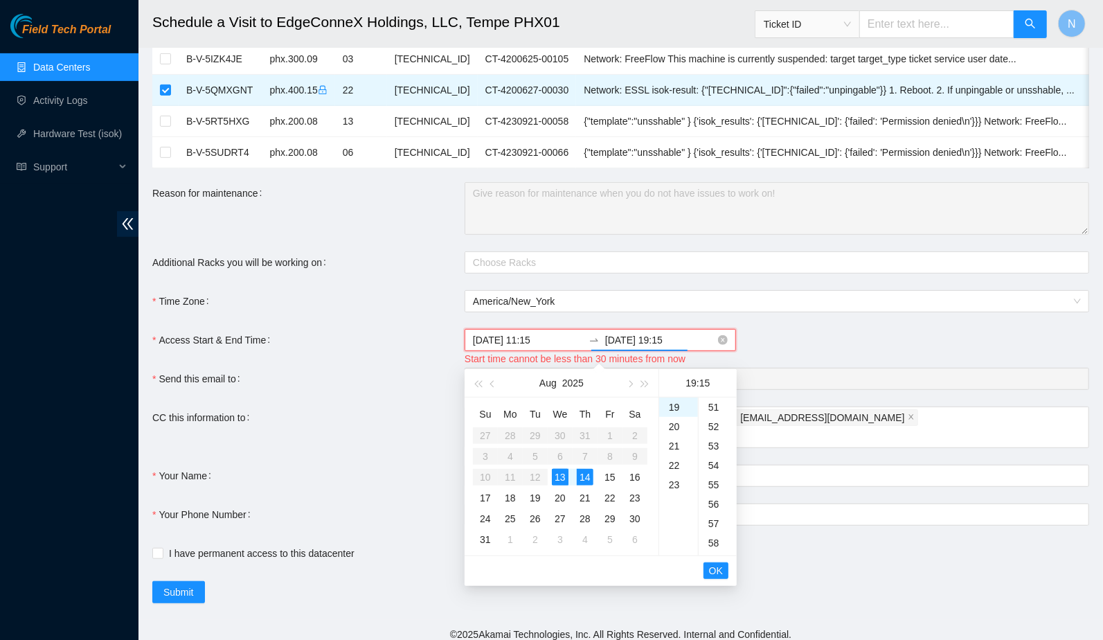
scroll to position [291, 0]
click at [717, 571] on span "OK" at bounding box center [716, 570] width 14 height 15
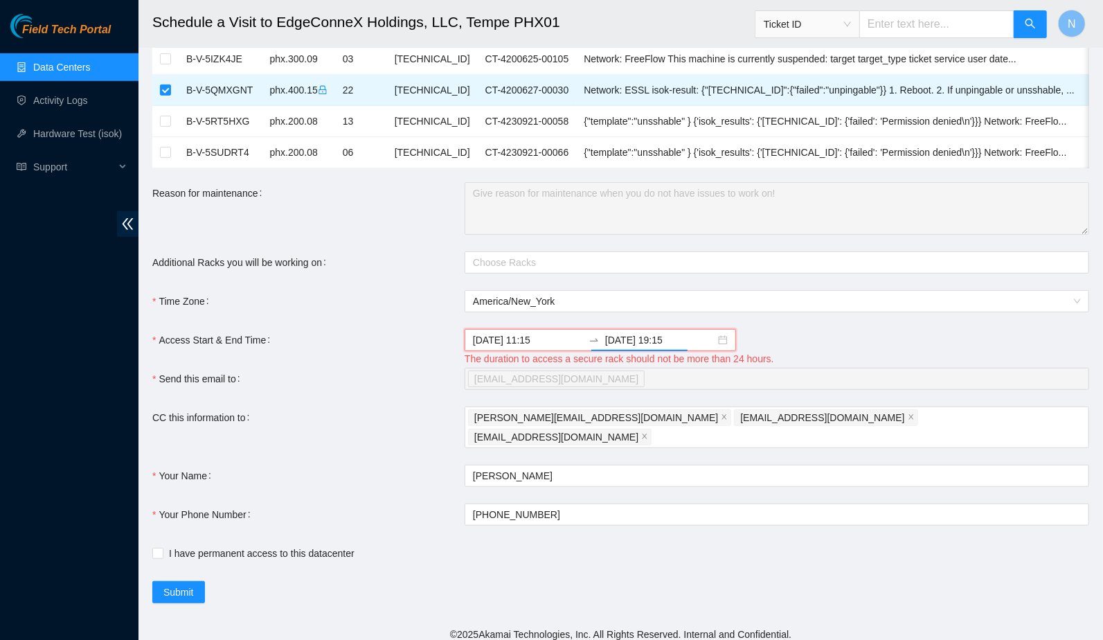
click at [797, 336] on form "Ticket Number Rack Machine IP Address Serial Number Todo B-W-13BWH0X N/A 1. cle…" at bounding box center [620, 183] width 936 height 840
click at [646, 347] on input "2025-08-14 19:15" at bounding box center [660, 339] width 110 height 15
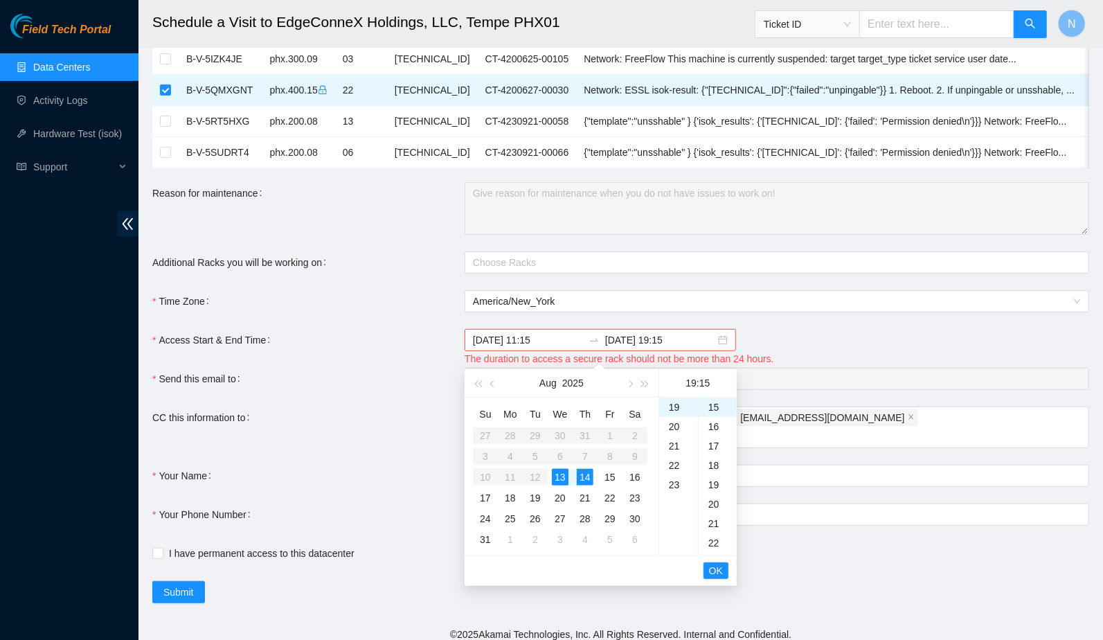
click at [822, 347] on div "2025-08-13 11:15 2025-08-14 19:15" at bounding box center [776, 340] width 624 height 22
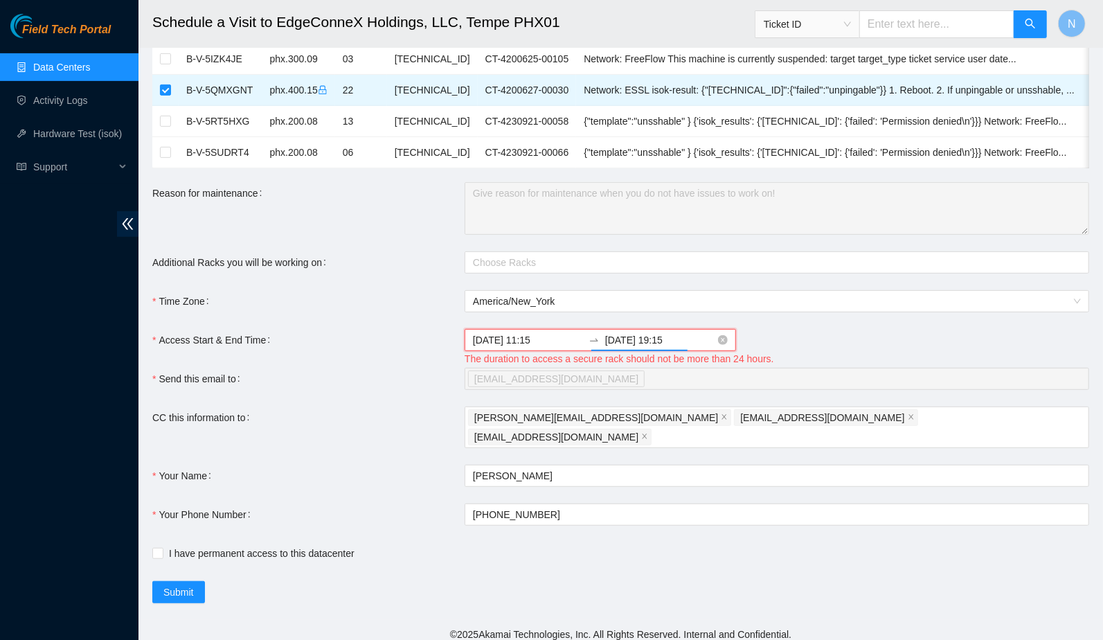
click at [642, 347] on input "2025-08-14 19:15" at bounding box center [660, 339] width 110 height 15
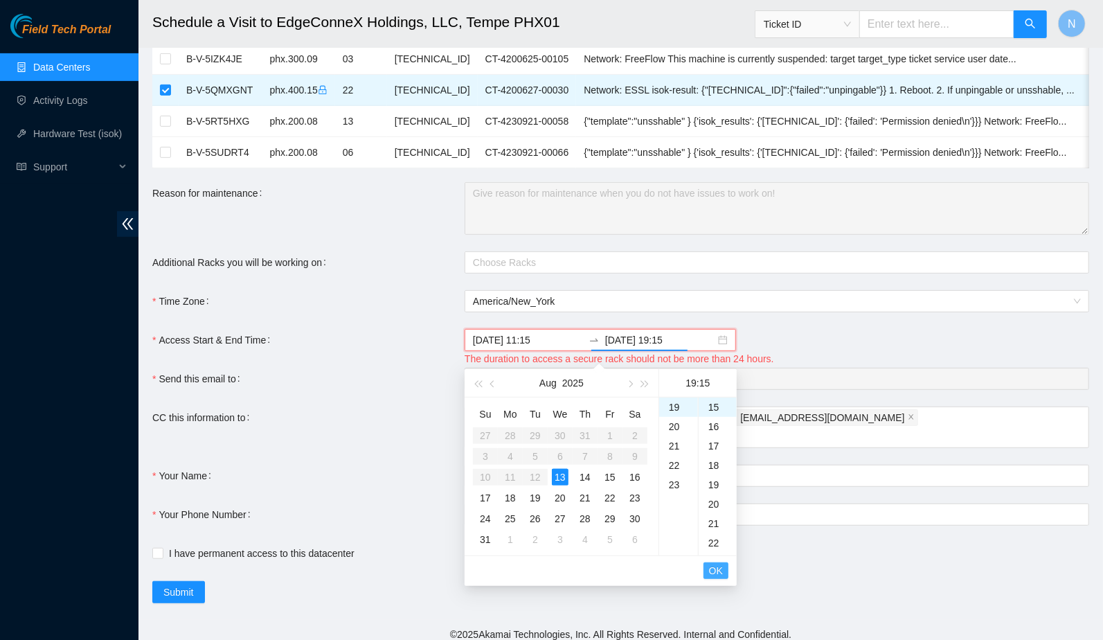
click at [716, 564] on span "OK" at bounding box center [716, 570] width 14 height 15
type input "2025-08-13 19:15"
click at [814, 336] on form "Ticket Number Rack Machine IP Address Serial Number Todo B-W-13BWH0X N/A 1. cle…" at bounding box center [620, 183] width 936 height 840
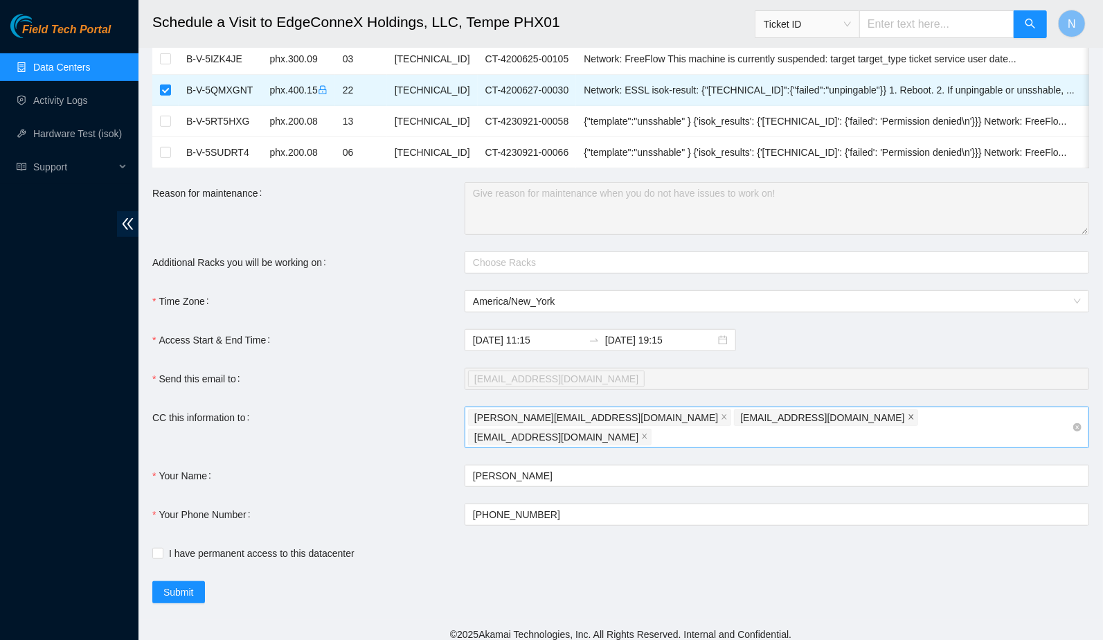
click at [908, 419] on icon "close" at bounding box center [910, 417] width 5 height 5
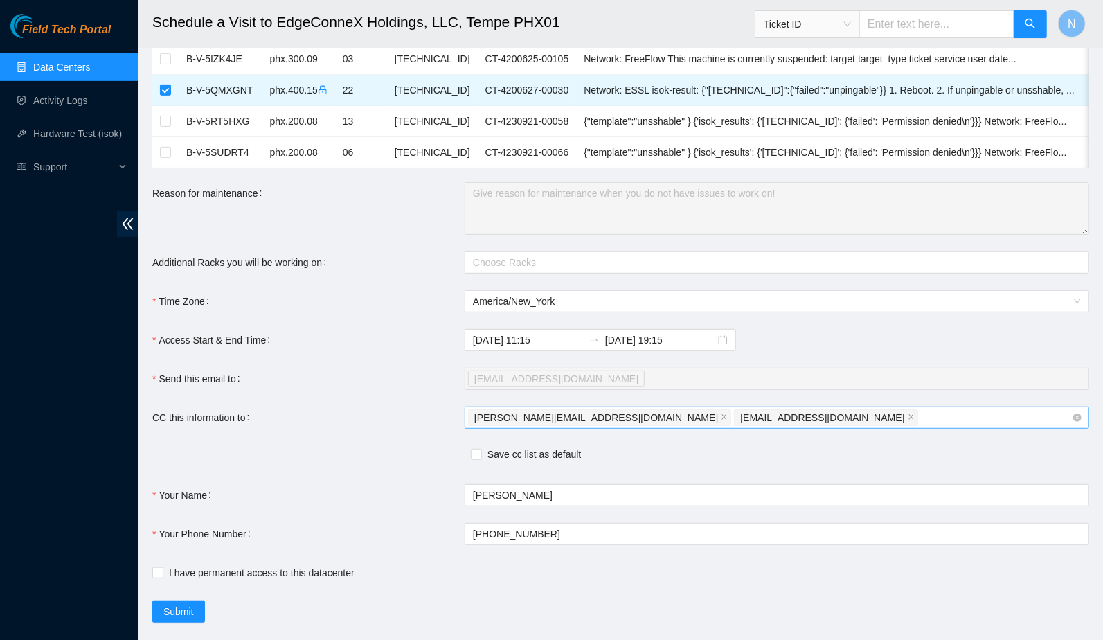
click at [752, 427] on div "nigel.dalg@gmail.com ndalagan@akamai.com" at bounding box center [770, 417] width 604 height 19
type input "nie-mega@akamai.com"
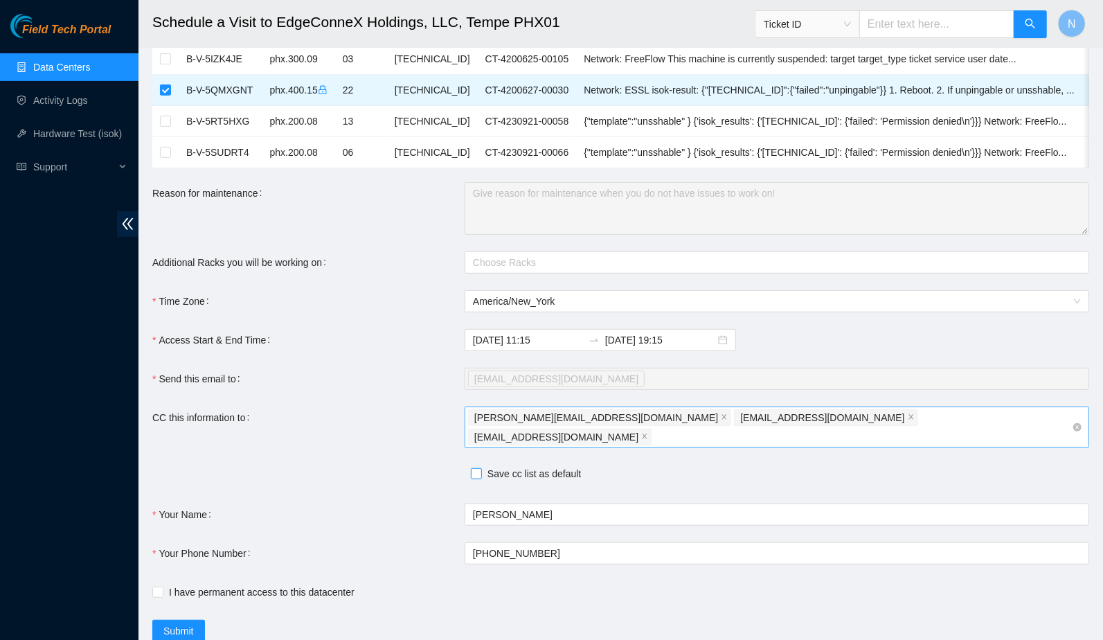
click at [942, 421] on div "nigel.dalg@gmail.com ndalagan@akamai.com nie-mega@akamai.com" at bounding box center [770, 427] width 604 height 39
type input "nie-iad@akamai.com"
click at [480, 468] on input "Save cc list as default" at bounding box center [476, 473] width 10 height 10
click at [835, 433] on icon "close" at bounding box center [831, 436] width 7 height 7
click at [473, 468] on input "Save cc list as default" at bounding box center [476, 473] width 10 height 10
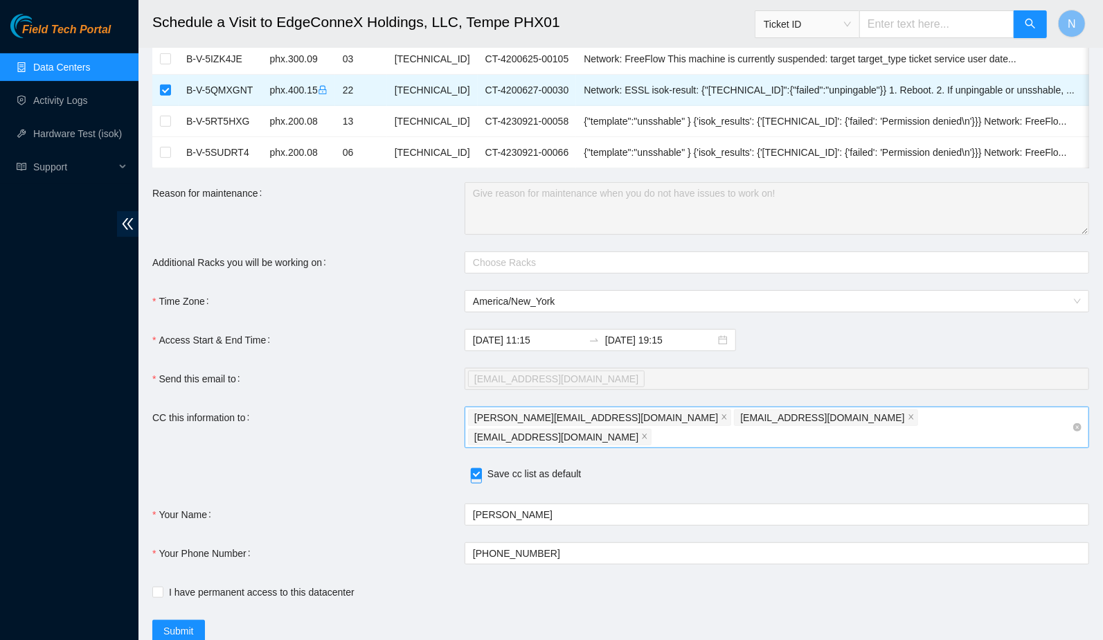
checkbox input "false"
click at [606, 466] on div "Save cc list as default" at bounding box center [464, 475] width 624 height 19
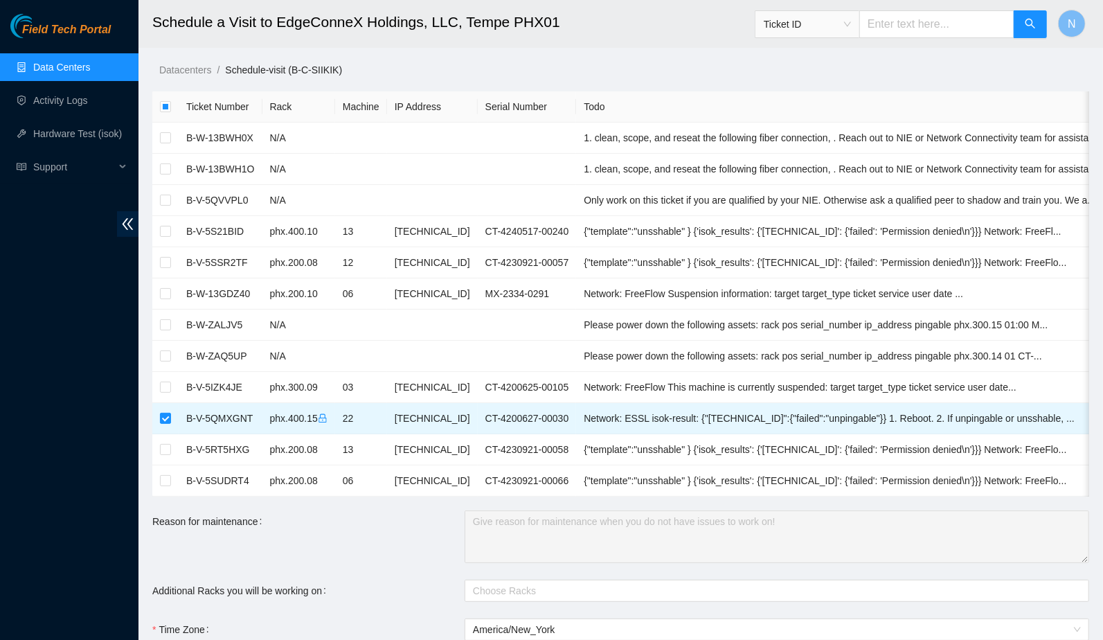
scroll to position [367, 0]
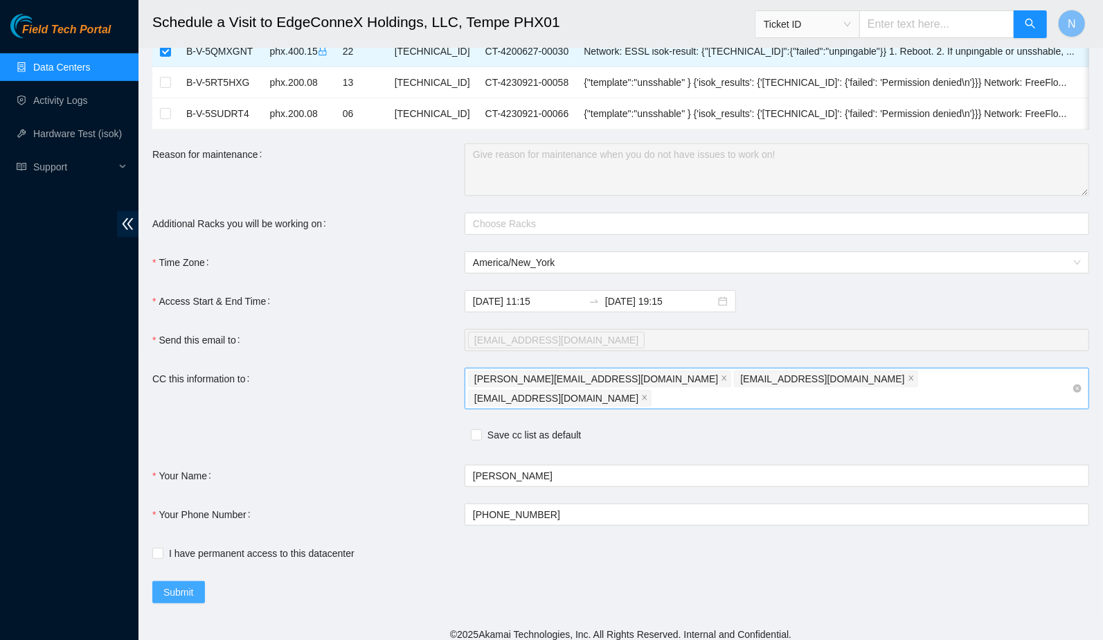
click at [181, 584] on span "Submit" at bounding box center [178, 591] width 30 height 15
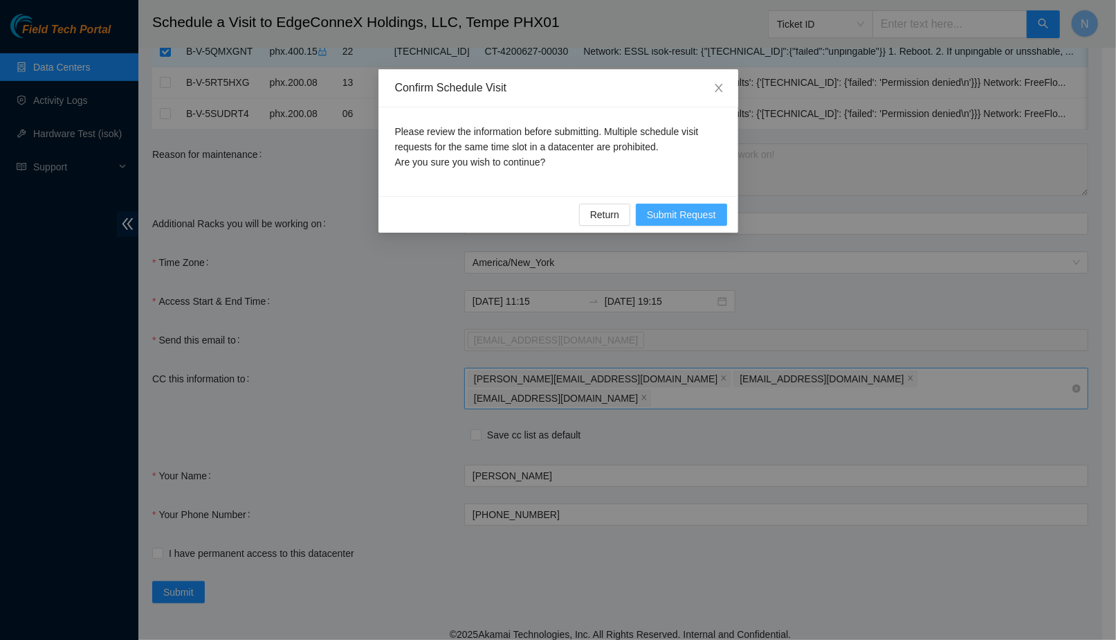
click at [689, 218] on span "Submit Request" at bounding box center [681, 214] width 69 height 15
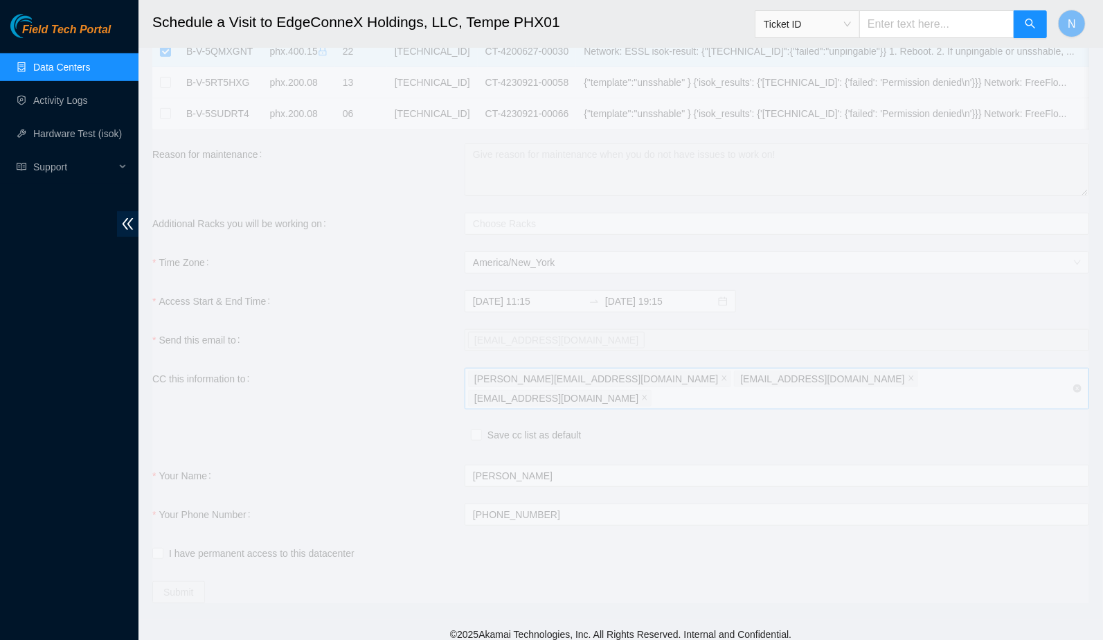
type input "2025-08-13 11:13"
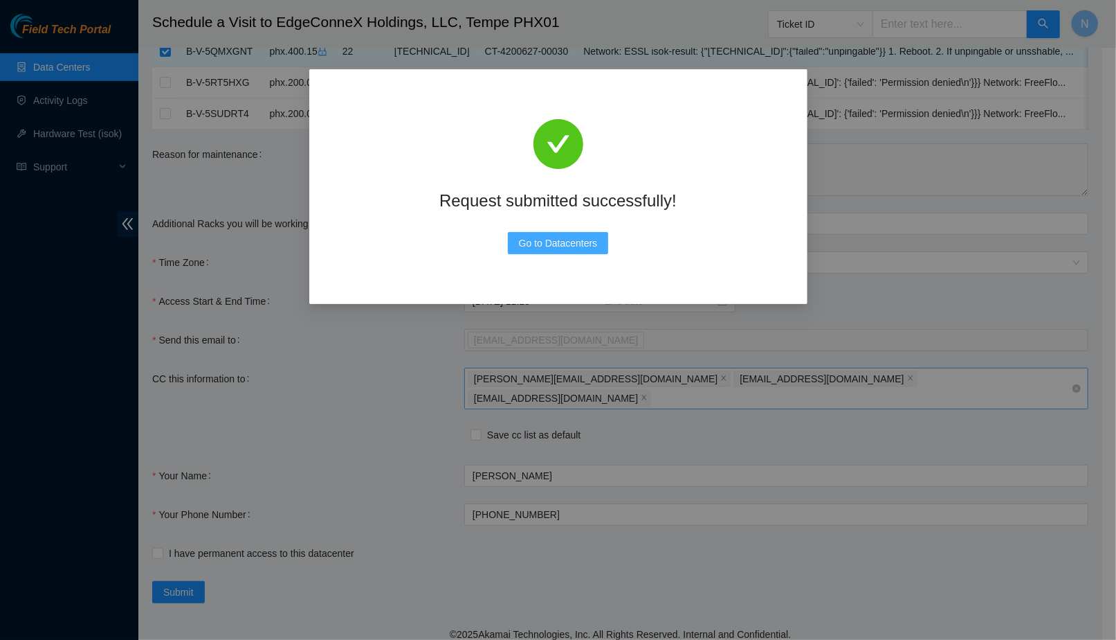
click at [579, 243] on span "Go to Datacenters" at bounding box center [558, 242] width 79 height 15
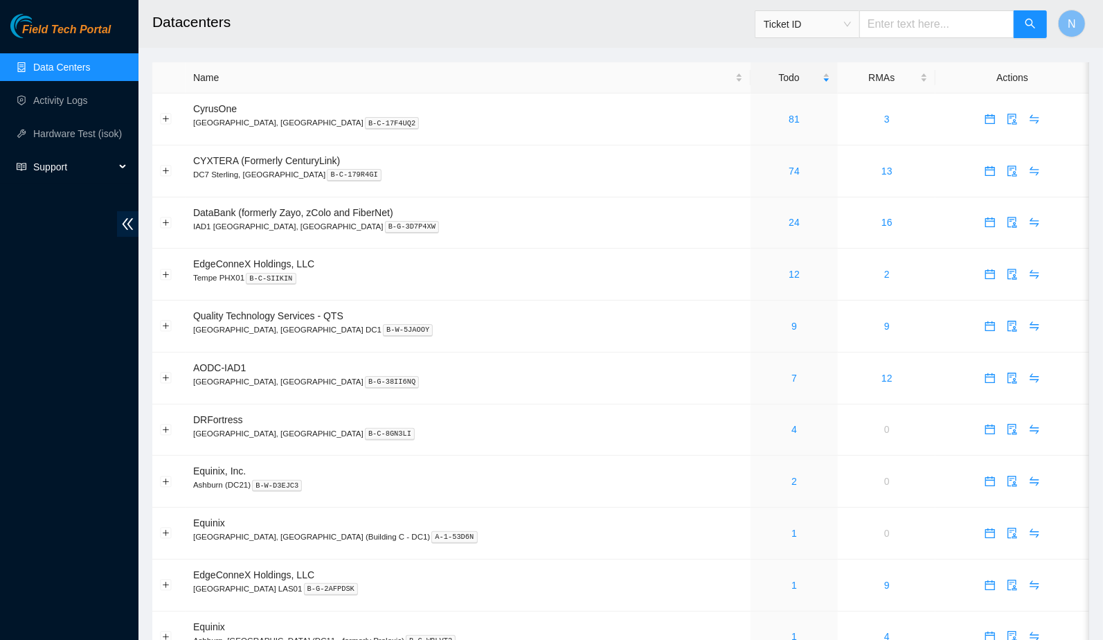
click at [113, 172] on span "Support" at bounding box center [74, 167] width 82 height 28
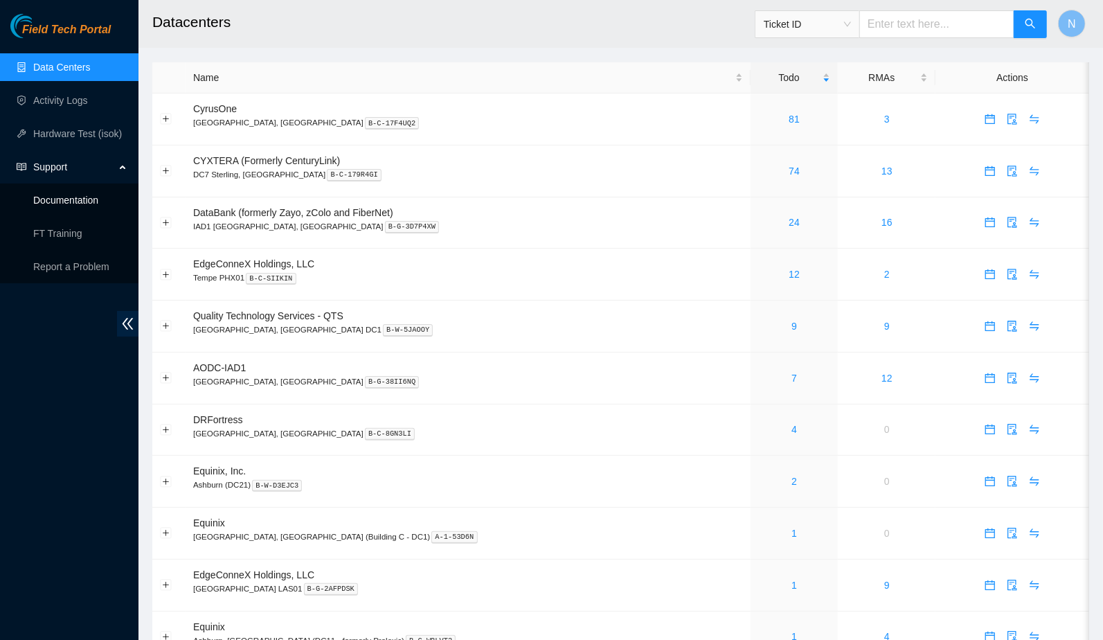
click at [96, 204] on link "Documentation" at bounding box center [65, 199] width 65 height 11
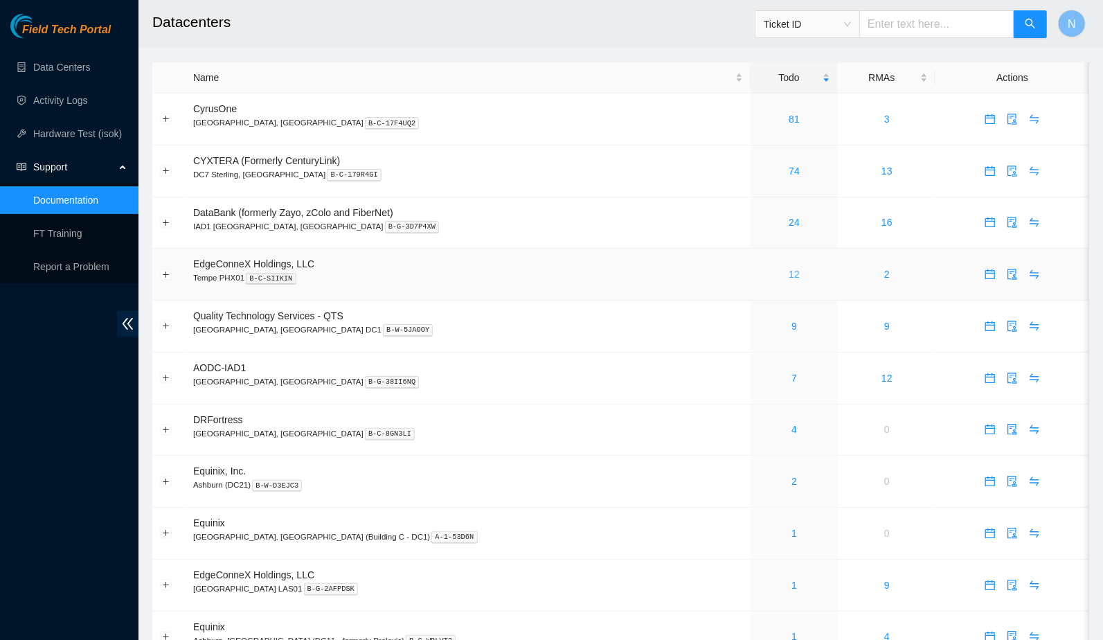
click at [788, 276] on link "12" at bounding box center [793, 274] width 11 height 11
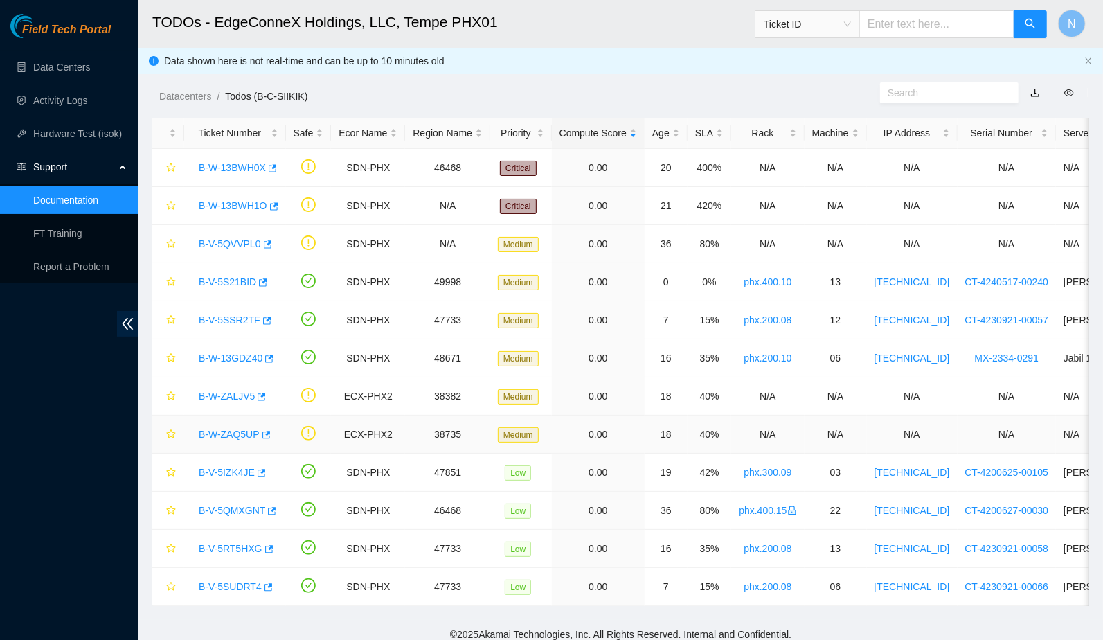
scroll to position [19, 0]
